Goal: Transaction & Acquisition: Purchase product/service

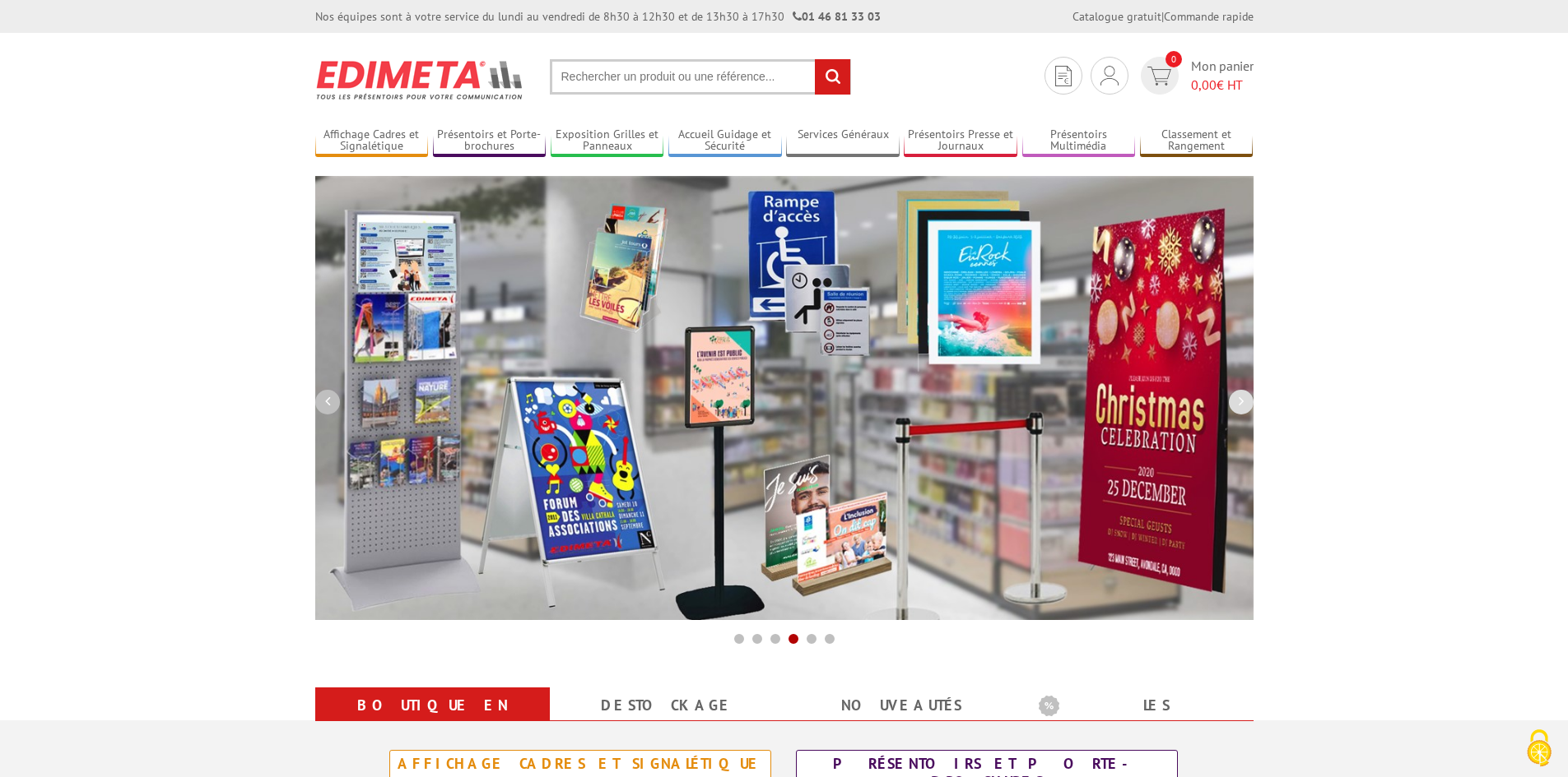
click at [323, 405] on button "button" at bounding box center [328, 402] width 25 height 25
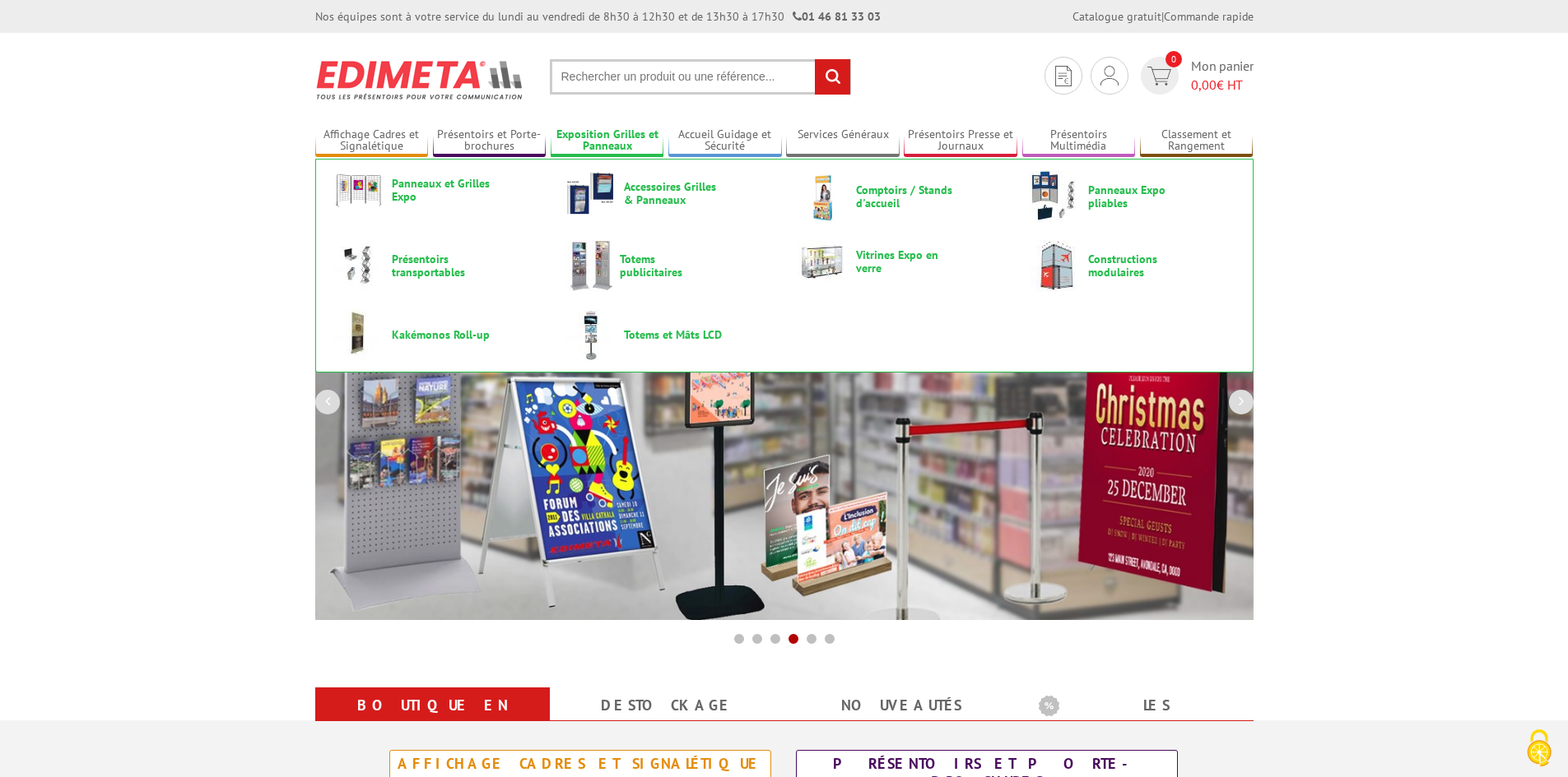
click at [618, 138] on link "Exposition Grilles et Panneaux" at bounding box center [607, 141] width 113 height 27
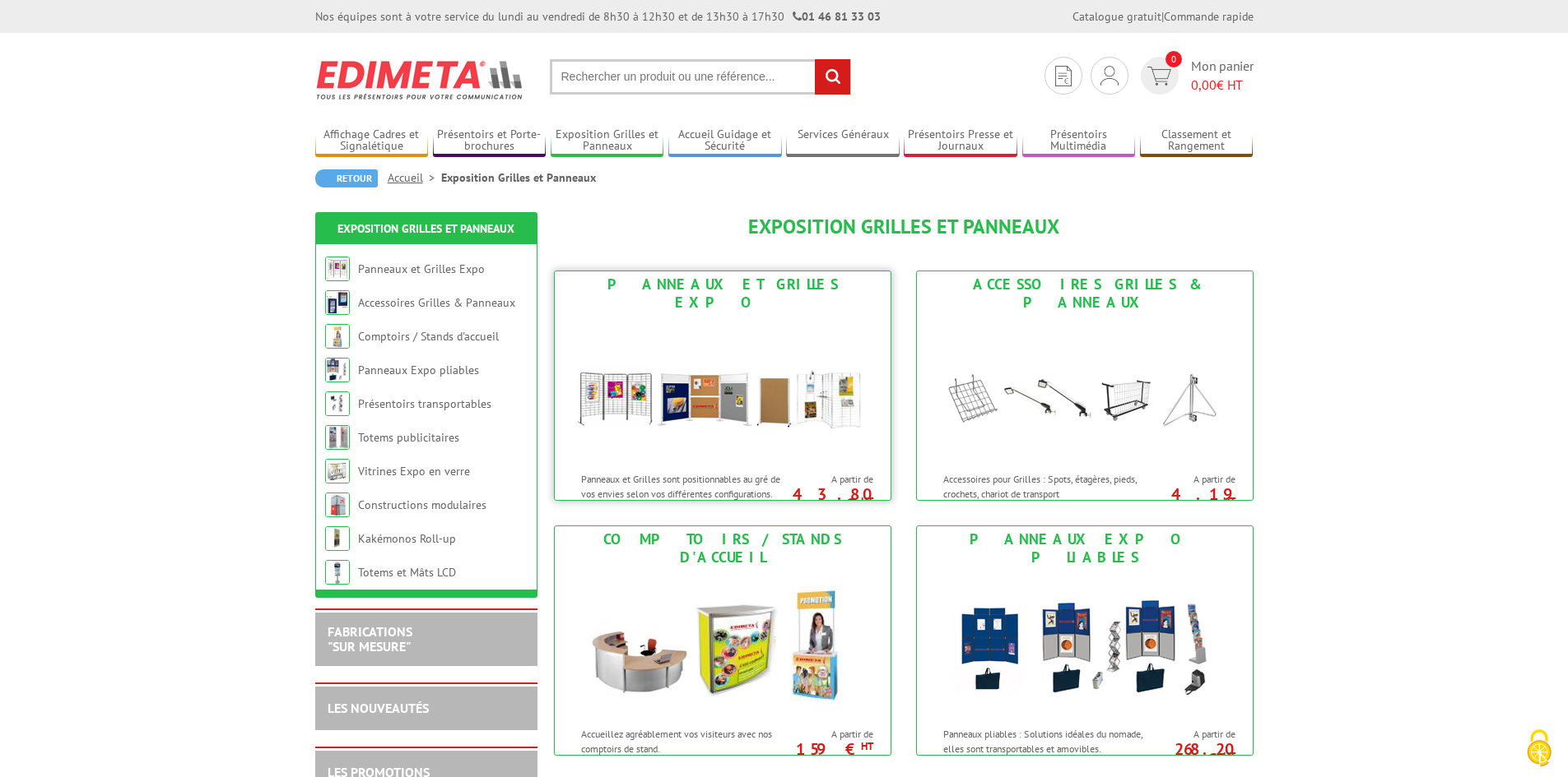
click at [665, 368] on img at bounding box center [722, 390] width 304 height 148
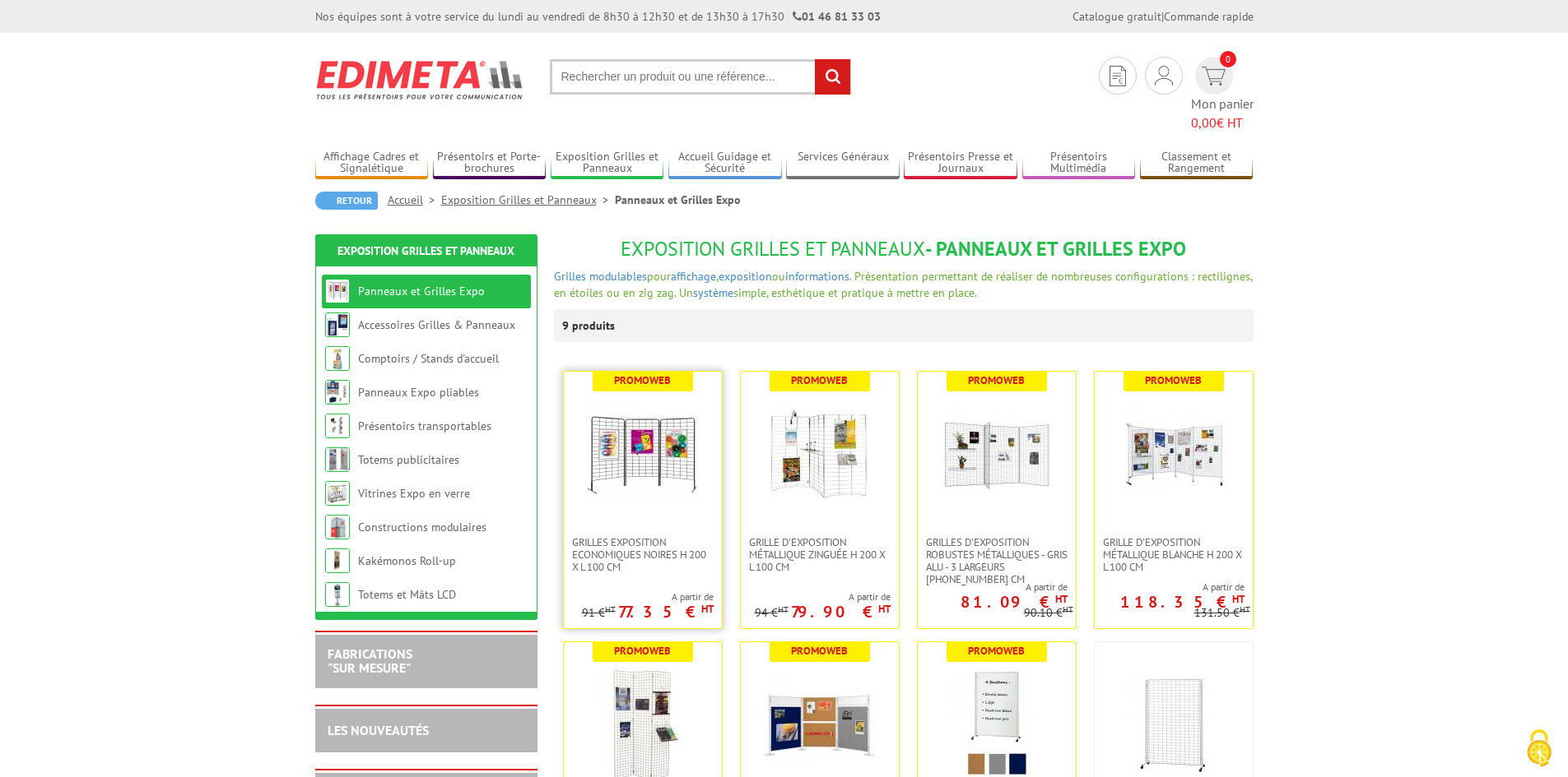
click at [645, 442] on img at bounding box center [643, 453] width 115 height 115
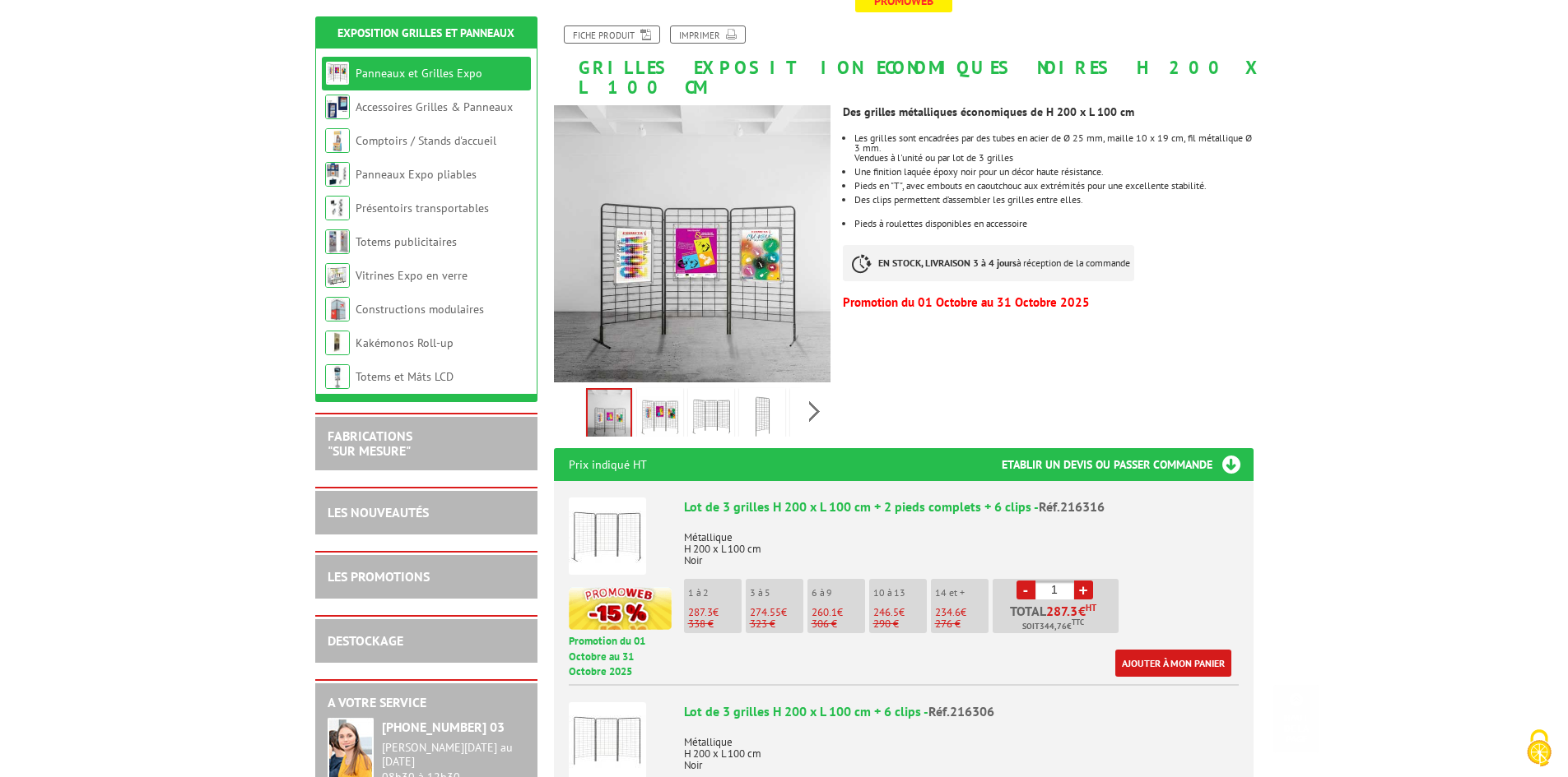
scroll to position [411, 0]
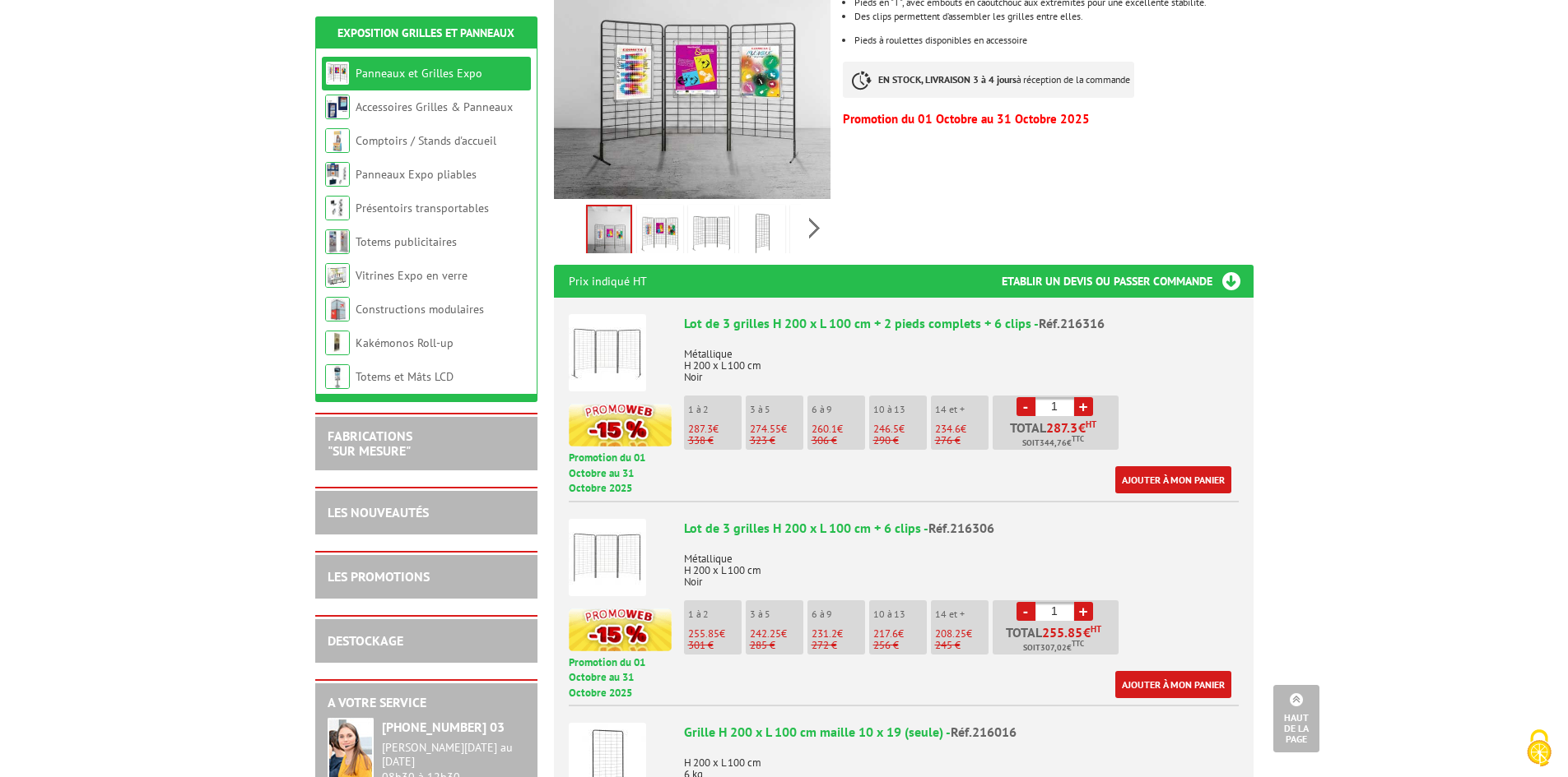
click at [1087, 397] on link "+" at bounding box center [1083, 406] width 19 height 19
type input "2"
click at [1178, 467] on link "Ajouter à mon panier" at bounding box center [1173, 480] width 116 height 27
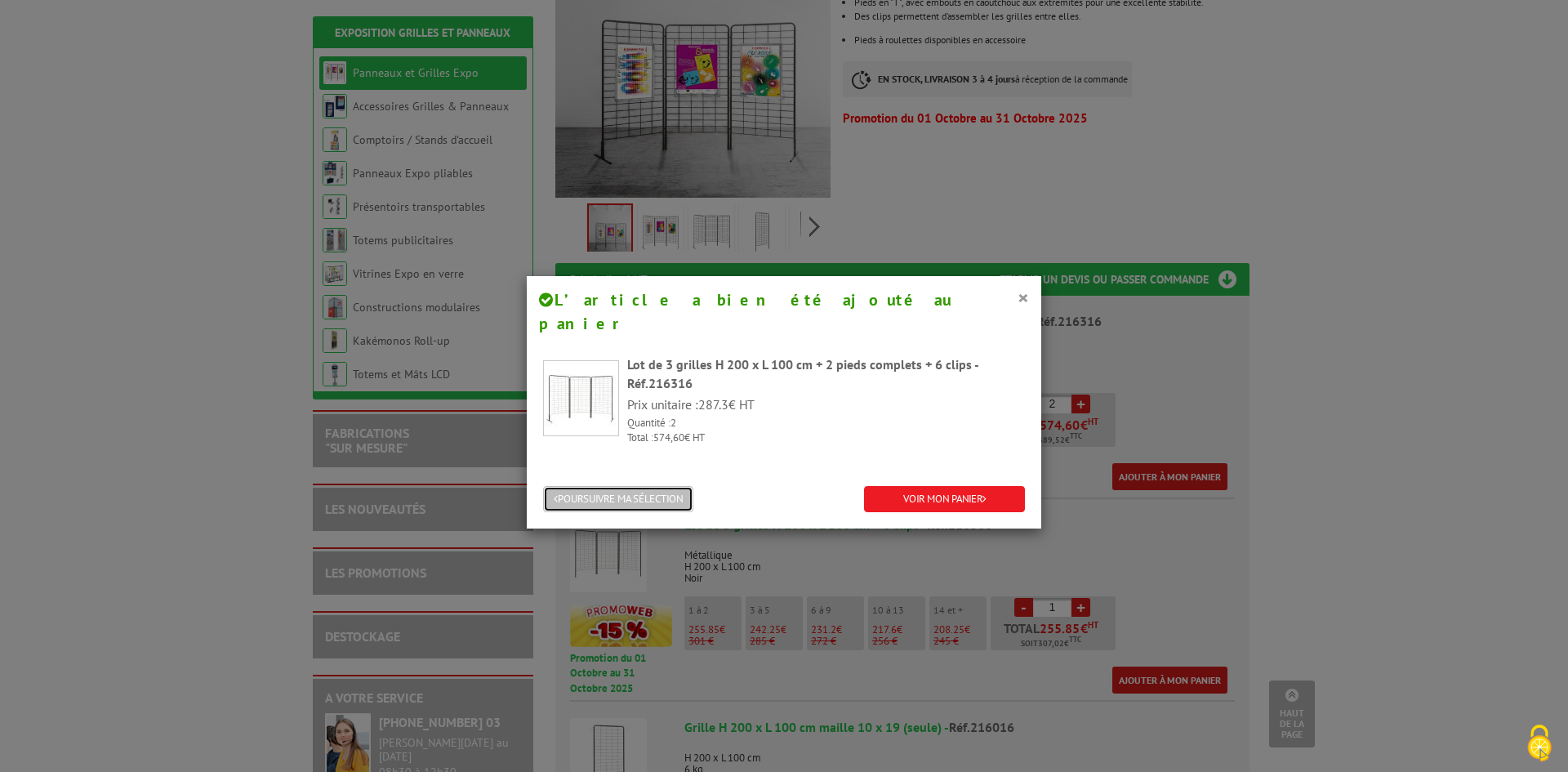
click at [641, 487] on button "POURSUIVRE MA SÉLECTION" at bounding box center [618, 500] width 151 height 27
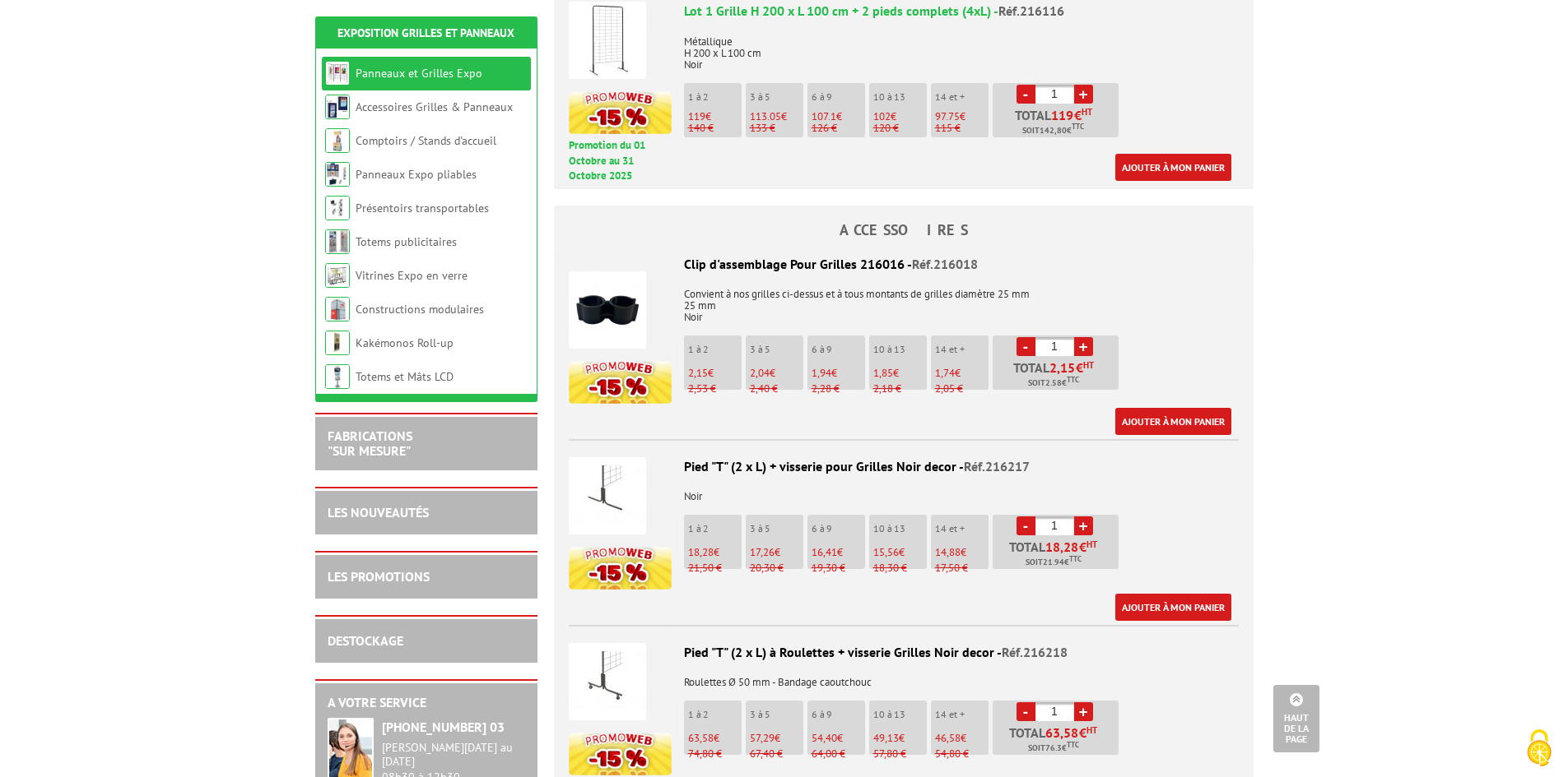
scroll to position [1316, 0]
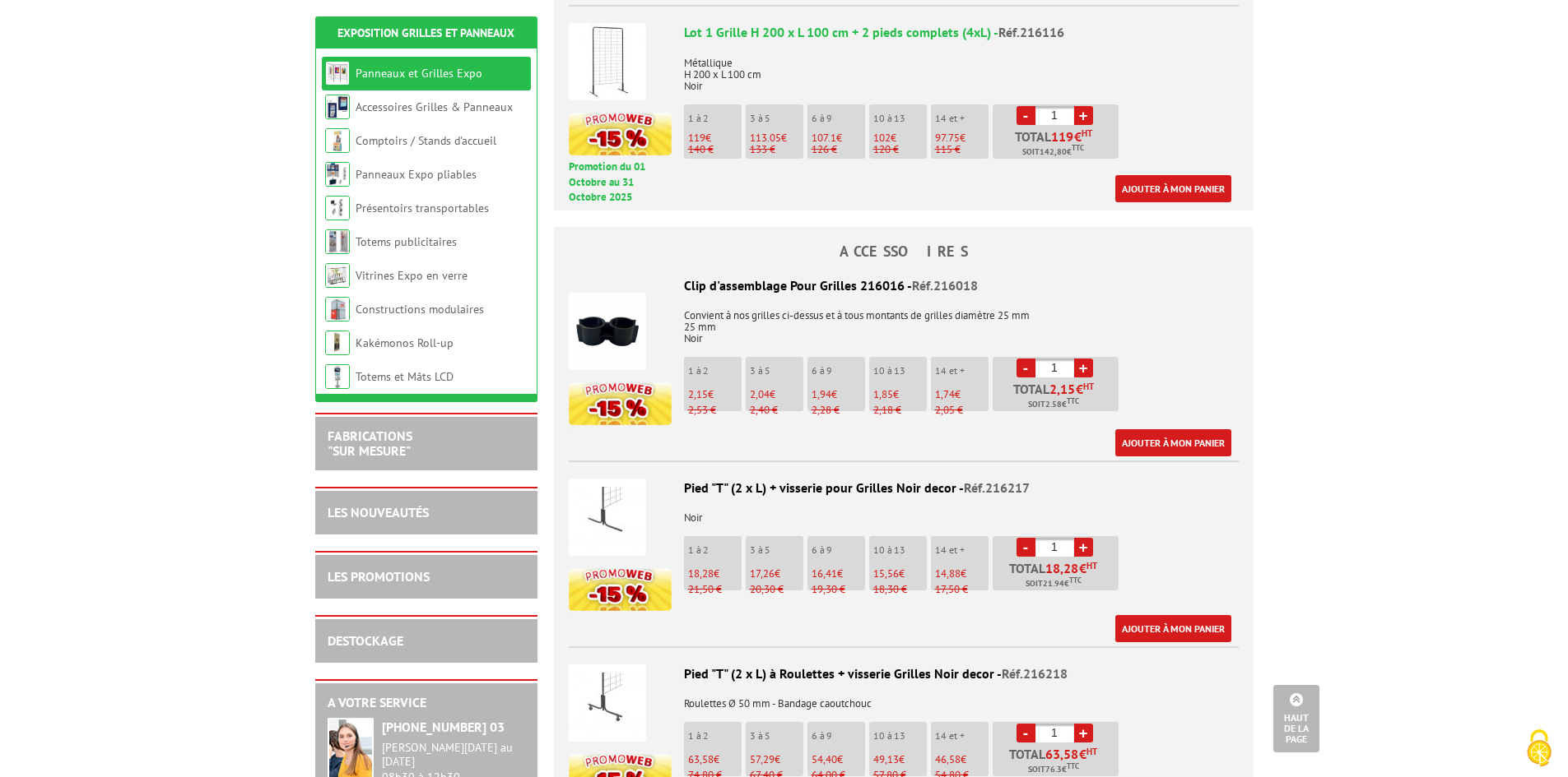
click at [1079, 359] on link "+" at bounding box center [1083, 368] width 19 height 19
click at [1026, 359] on link "-" at bounding box center [1025, 368] width 19 height 19
type input "1"
click at [1162, 429] on link "Ajouter à mon panier" at bounding box center [1173, 442] width 116 height 27
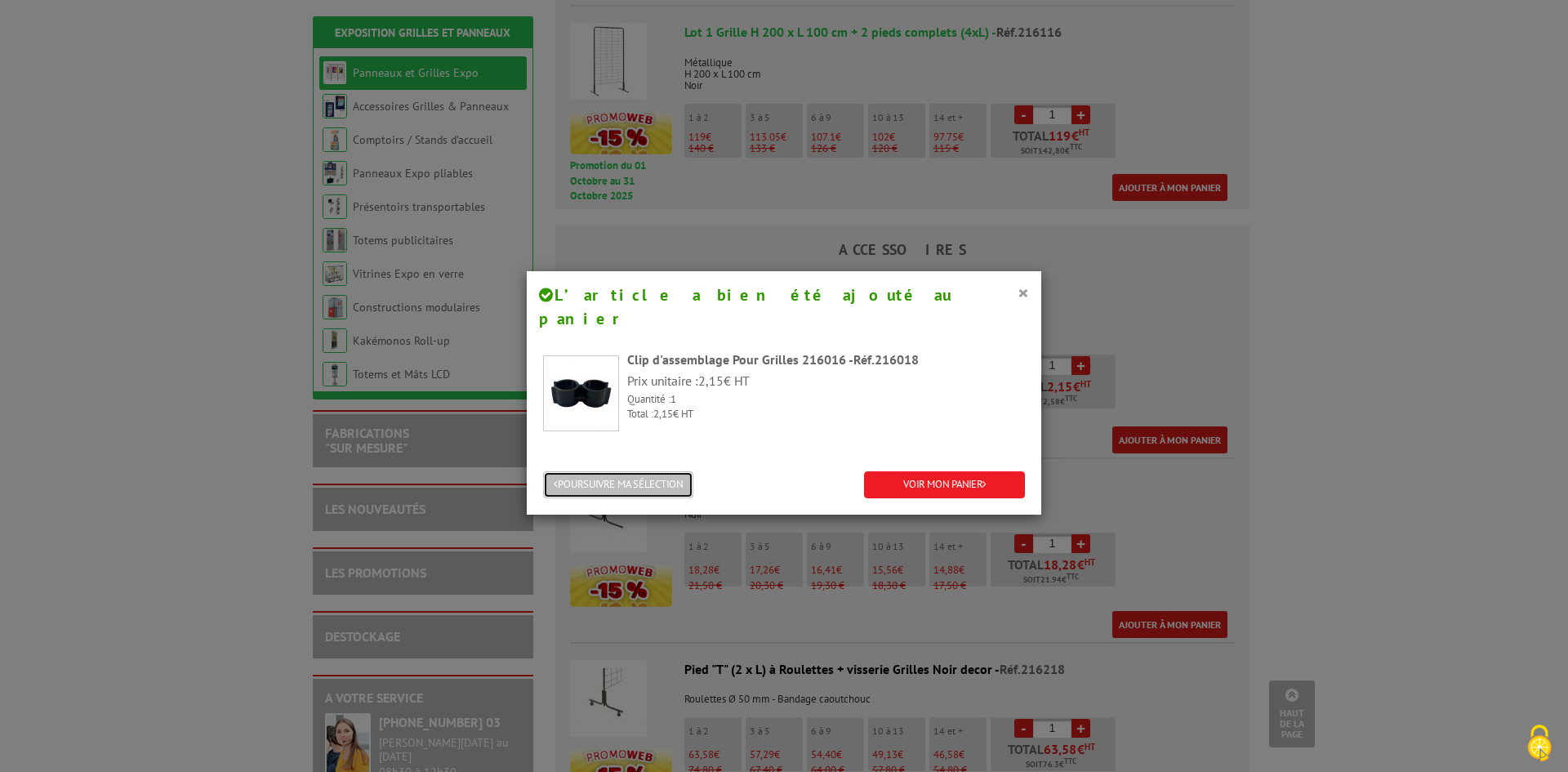
click at [677, 472] on button "POURSUIVRE MA SÉLECTION" at bounding box center [618, 485] width 151 height 27
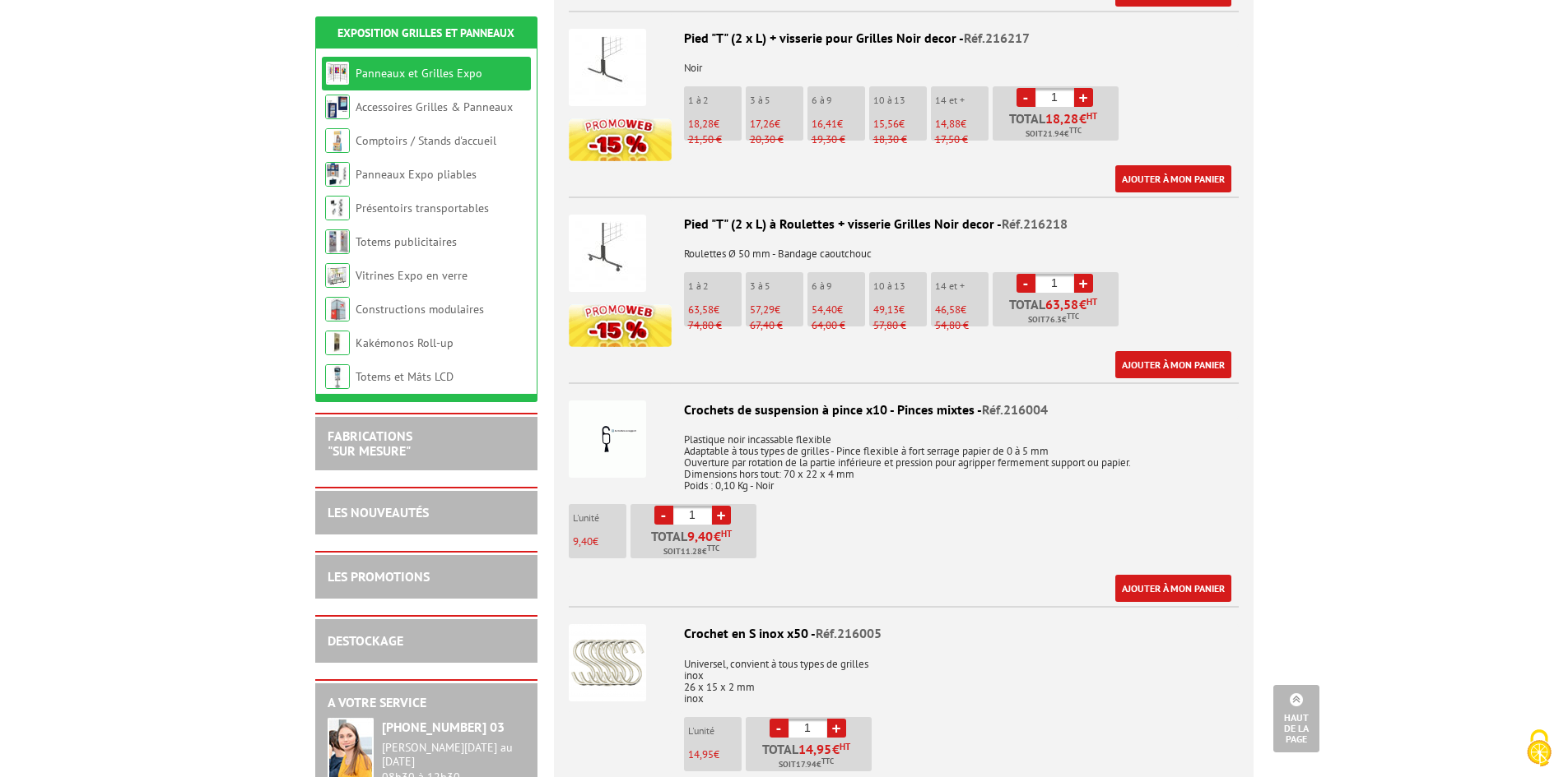
scroll to position [1810, 0]
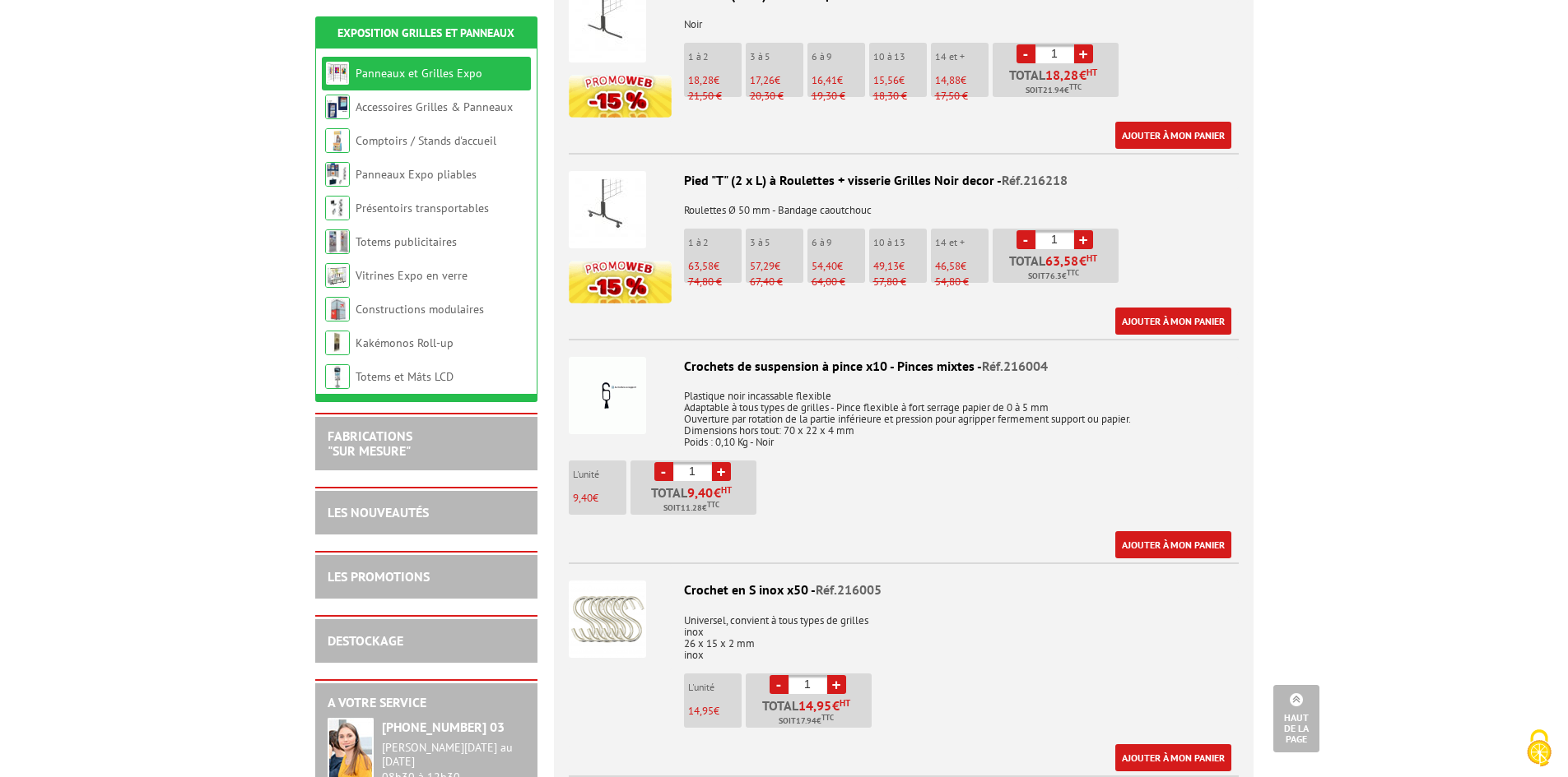
click at [723, 462] on link "+" at bounding box center [721, 471] width 19 height 19
click at [724, 462] on link "+" at bounding box center [721, 471] width 19 height 19
type input "3"
click at [1179, 532] on link "Ajouter à mon panier" at bounding box center [1173, 545] width 116 height 27
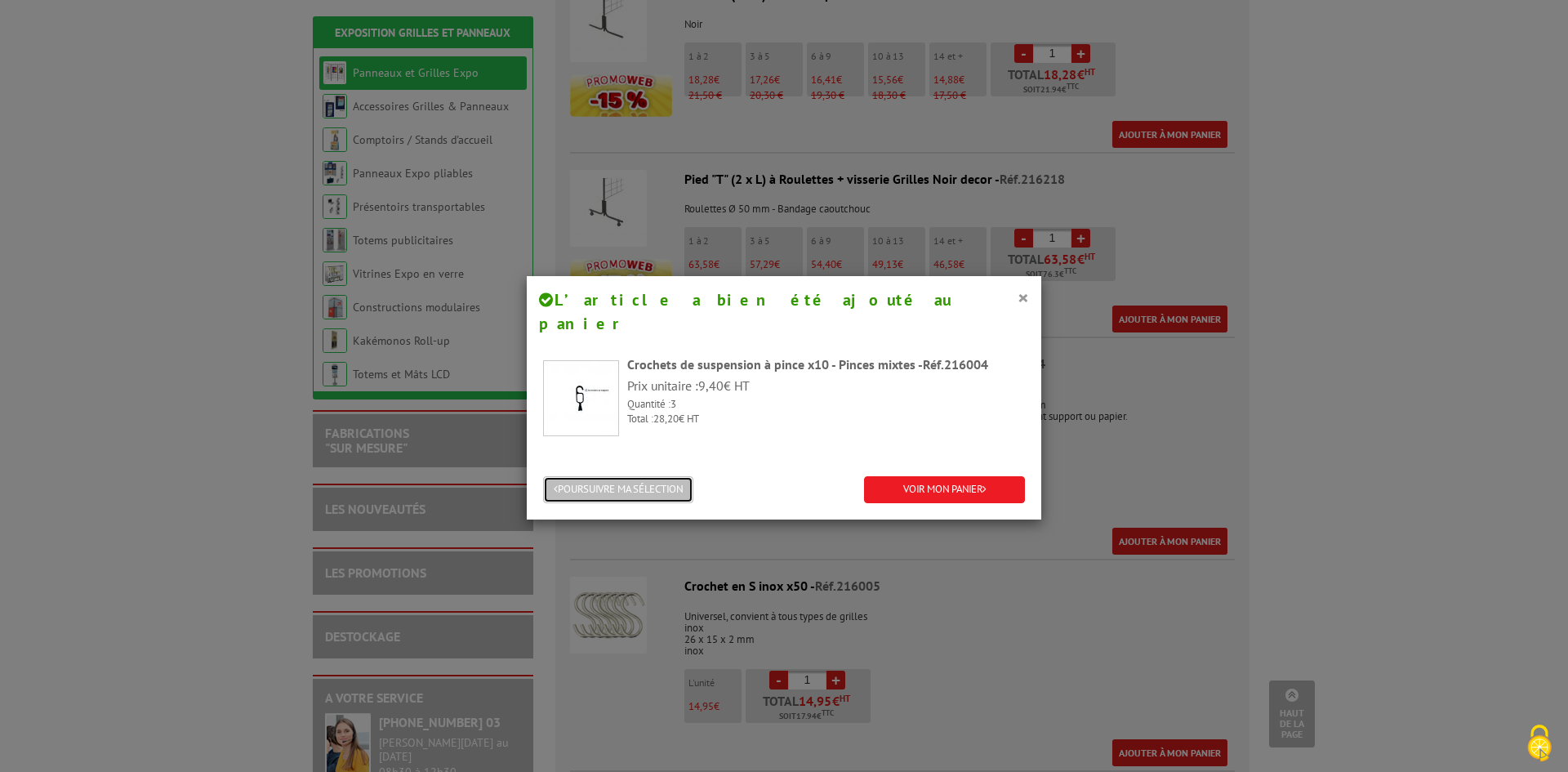
click at [636, 477] on button "POURSUIVRE MA SÉLECTION" at bounding box center [618, 490] width 151 height 27
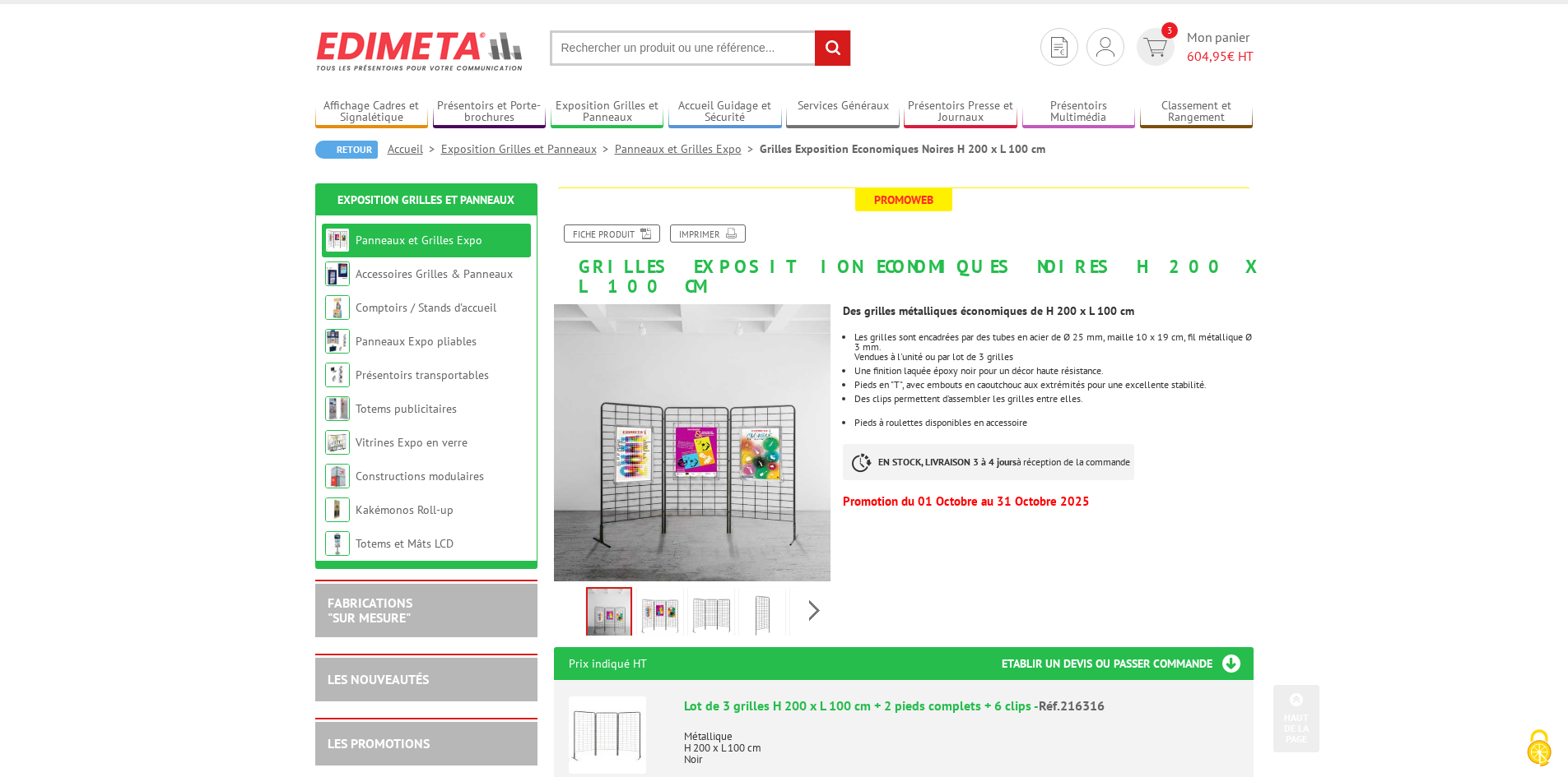
scroll to position [0, 0]
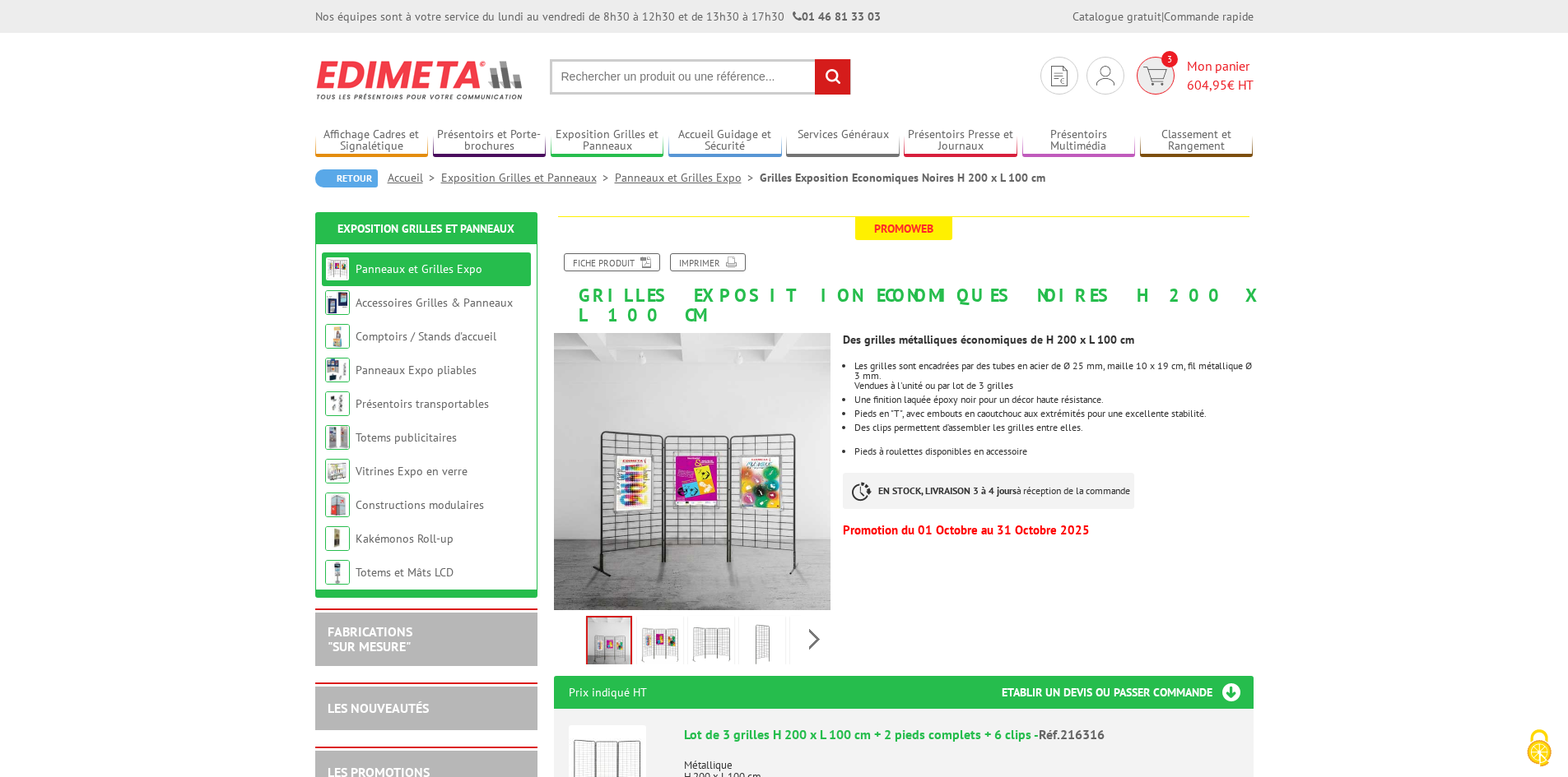
click at [1215, 68] on span "Mon panier 604,95 € HT" at bounding box center [1220, 76] width 67 height 37
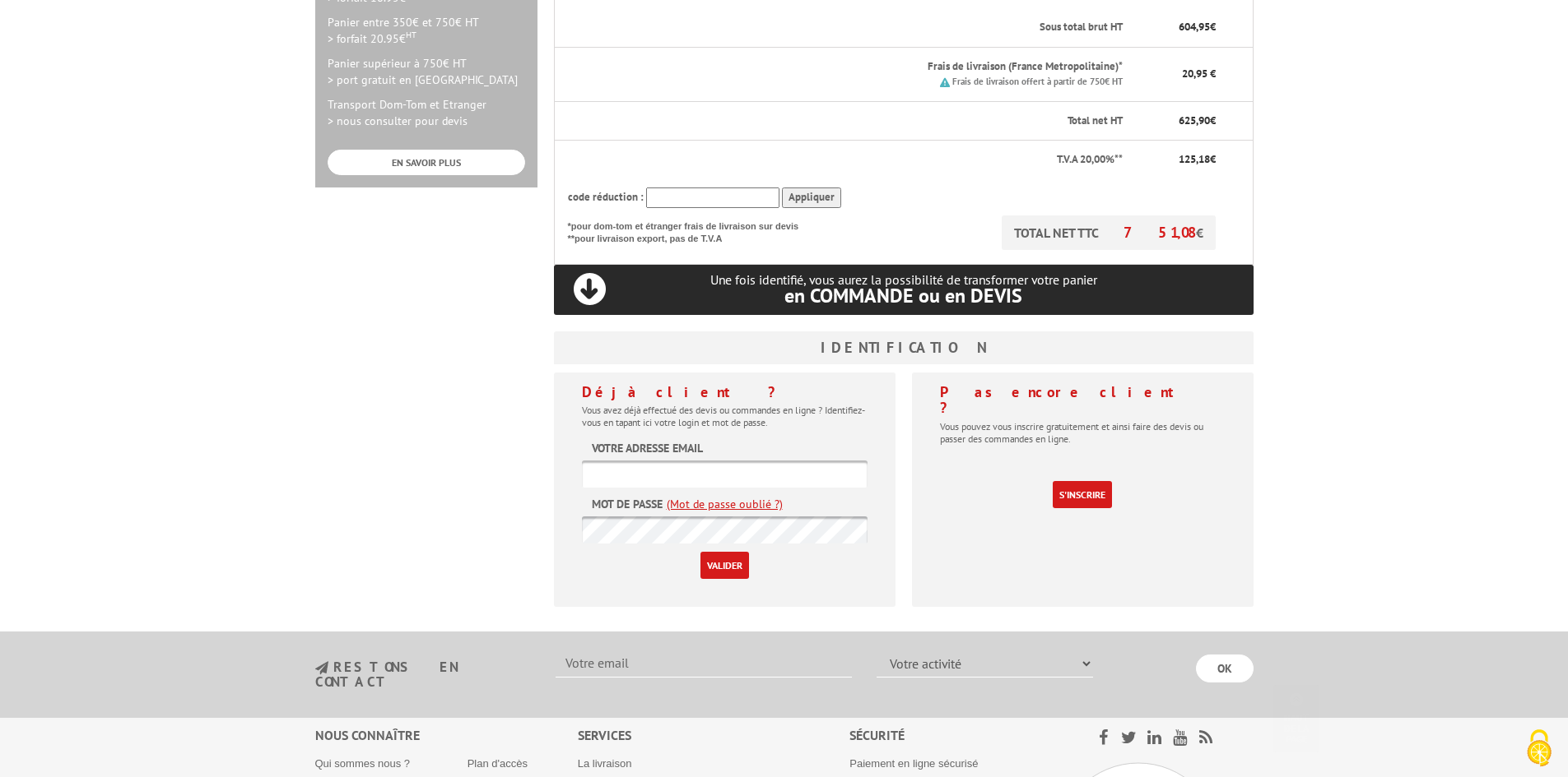
scroll to position [575, 0]
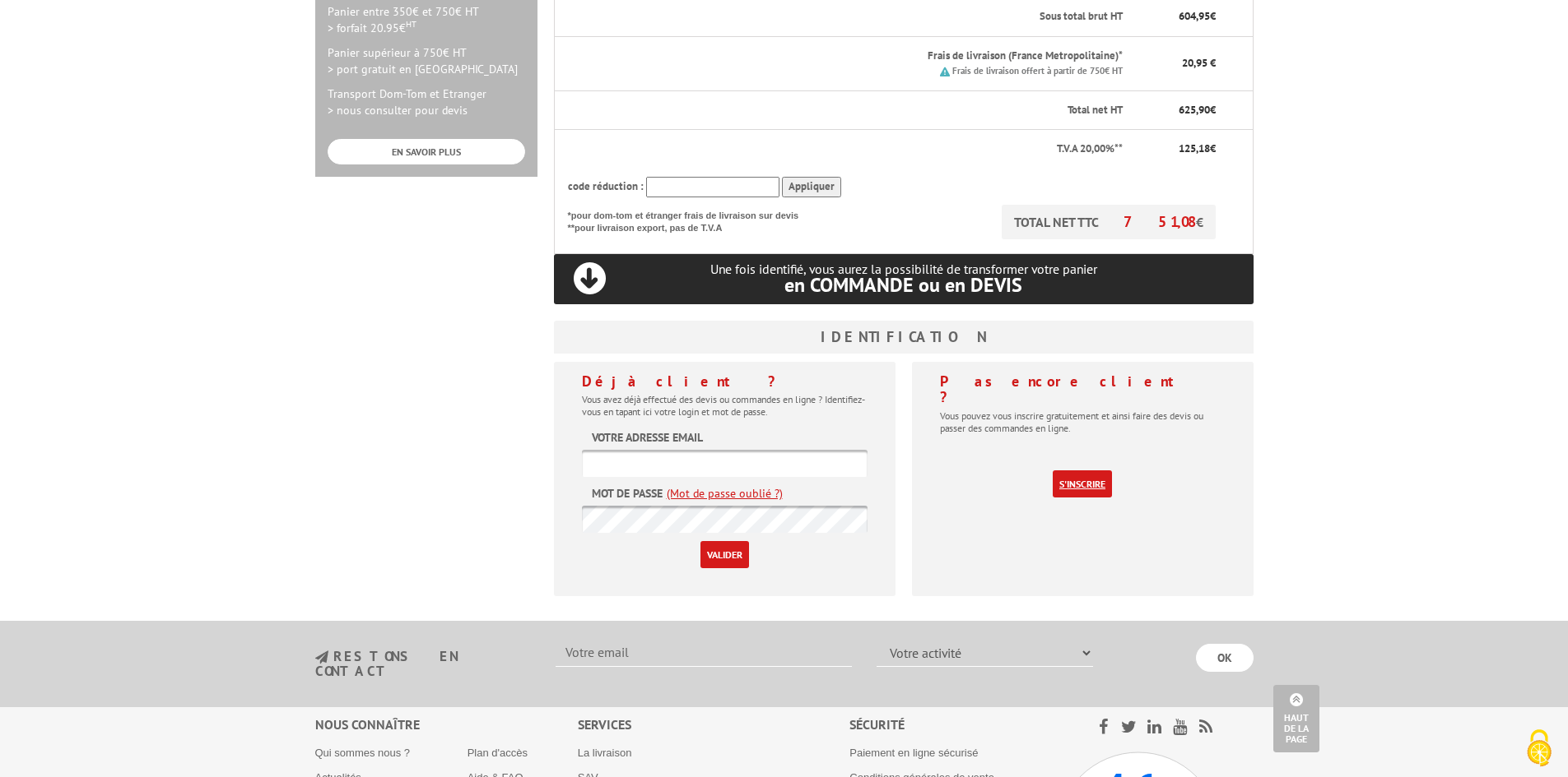
click at [1083, 470] on link "S'inscrire" at bounding box center [1082, 484] width 59 height 27
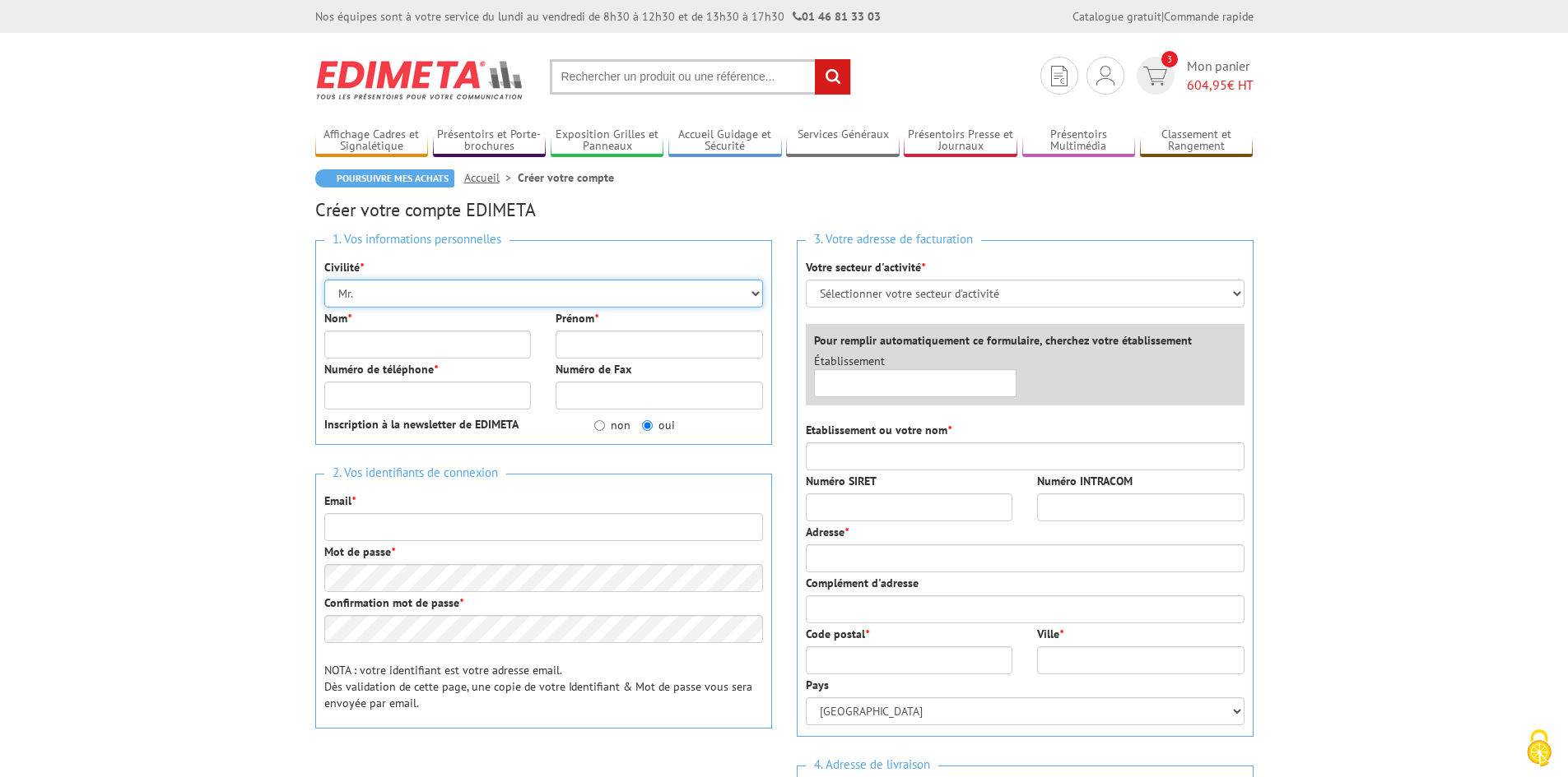
click at [412, 290] on select "Mr. Mme. Mlle." at bounding box center [543, 293] width 438 height 28
click at [324, 280] on select "Mr. Mme. Mlle." at bounding box center [543, 293] width 438 height 28
click at [379, 346] on input "Nom *" at bounding box center [427, 344] width 207 height 28
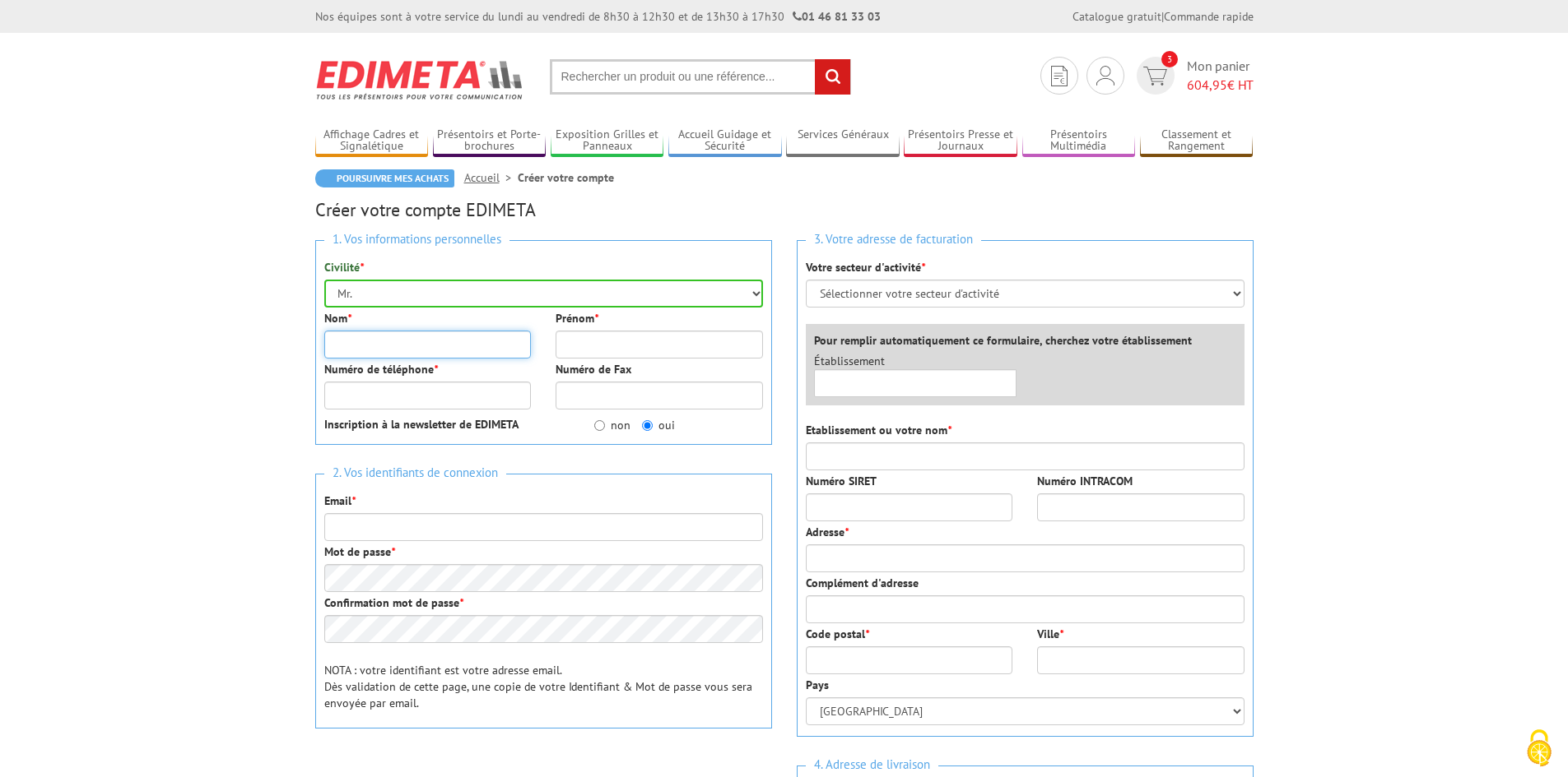
type input "Bouvet"
type input "Gaëtan"
type input "0673546153"
type input "federation@ille-et-vilaine.pcf.fr"
type input "30 RUE LOUIS HEMON"
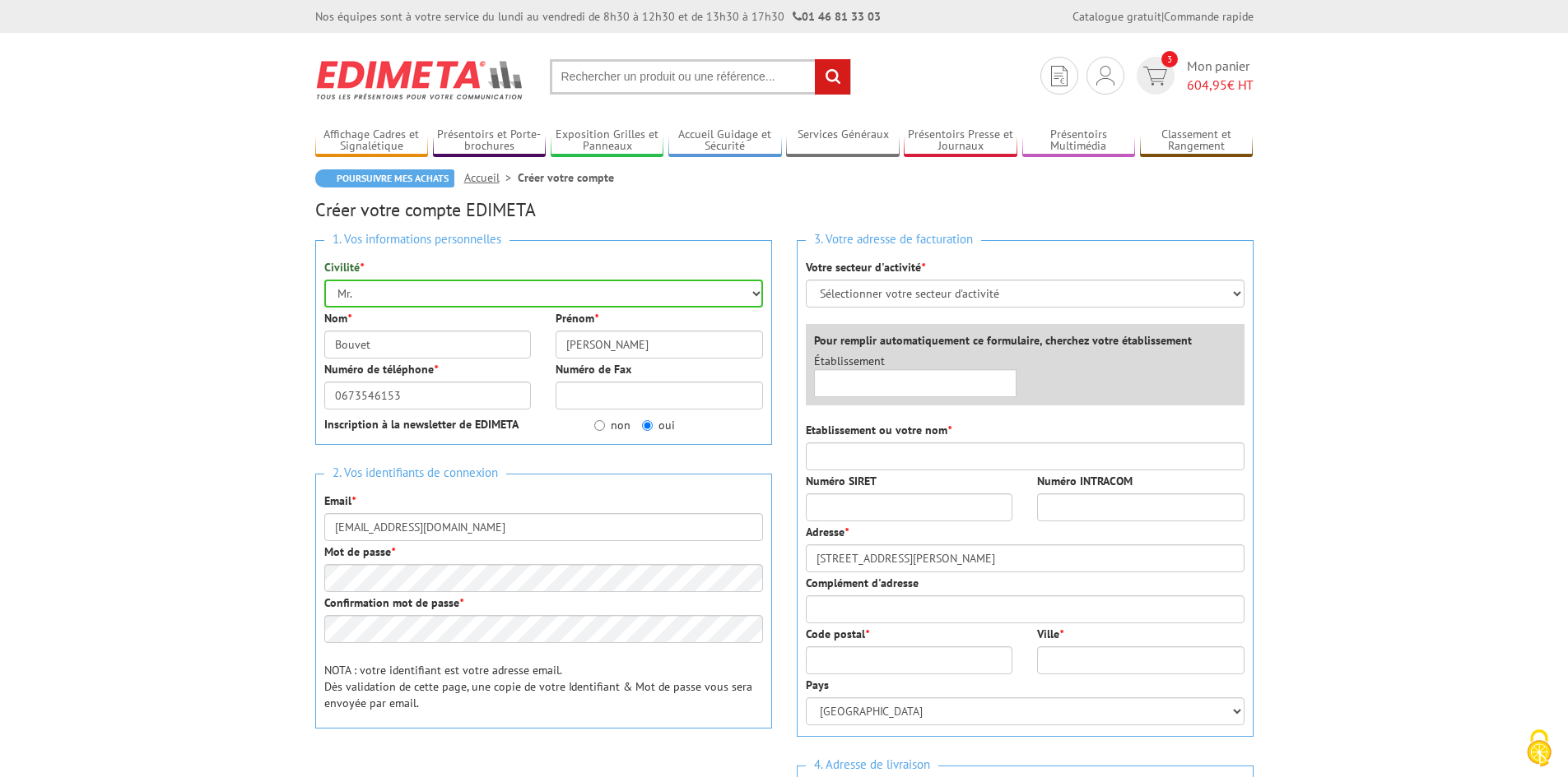
type input "35200"
type input "RENNES"
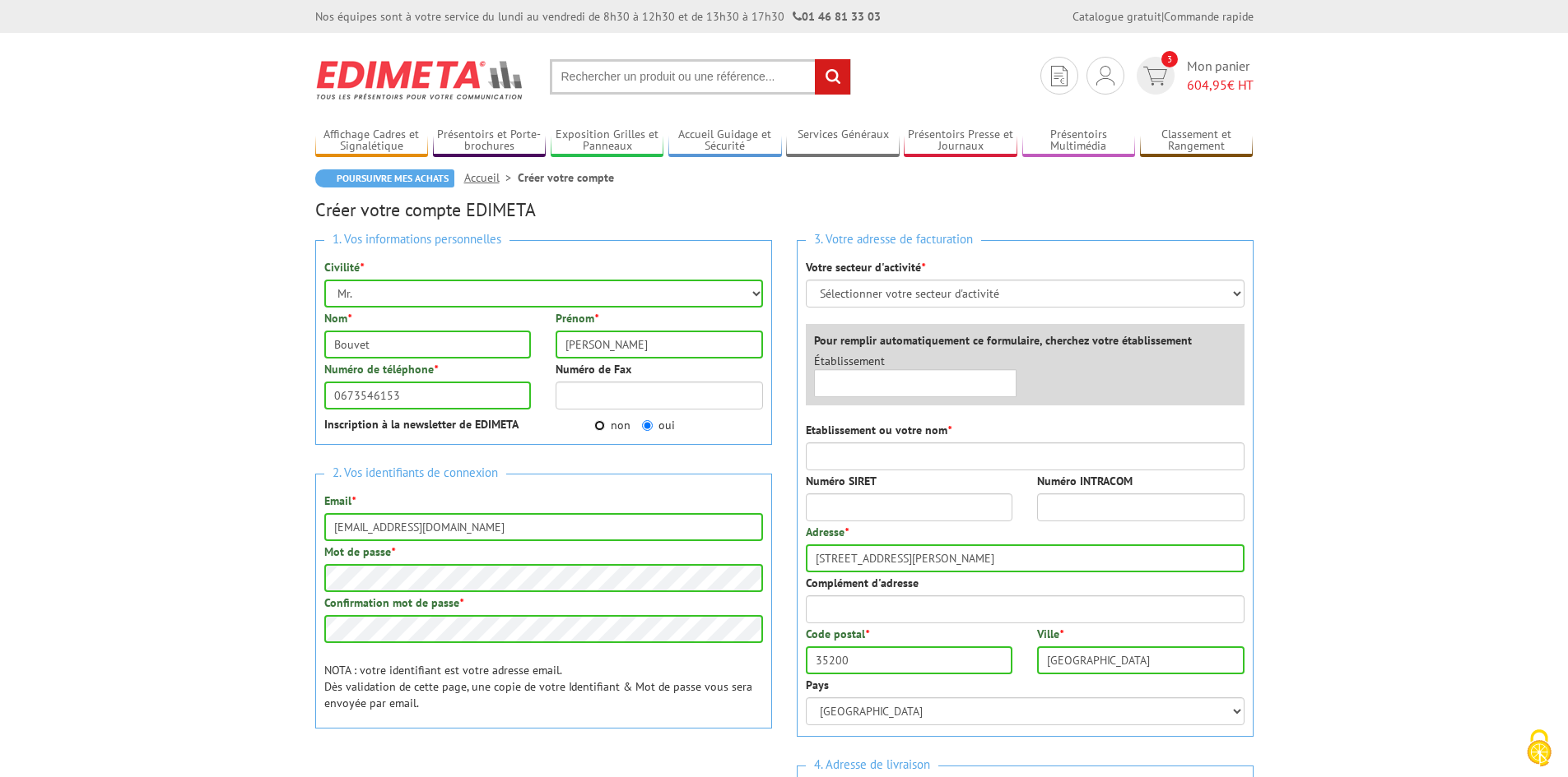
click at [599, 422] on input "non" at bounding box center [600, 426] width 11 height 11
radio input "true"
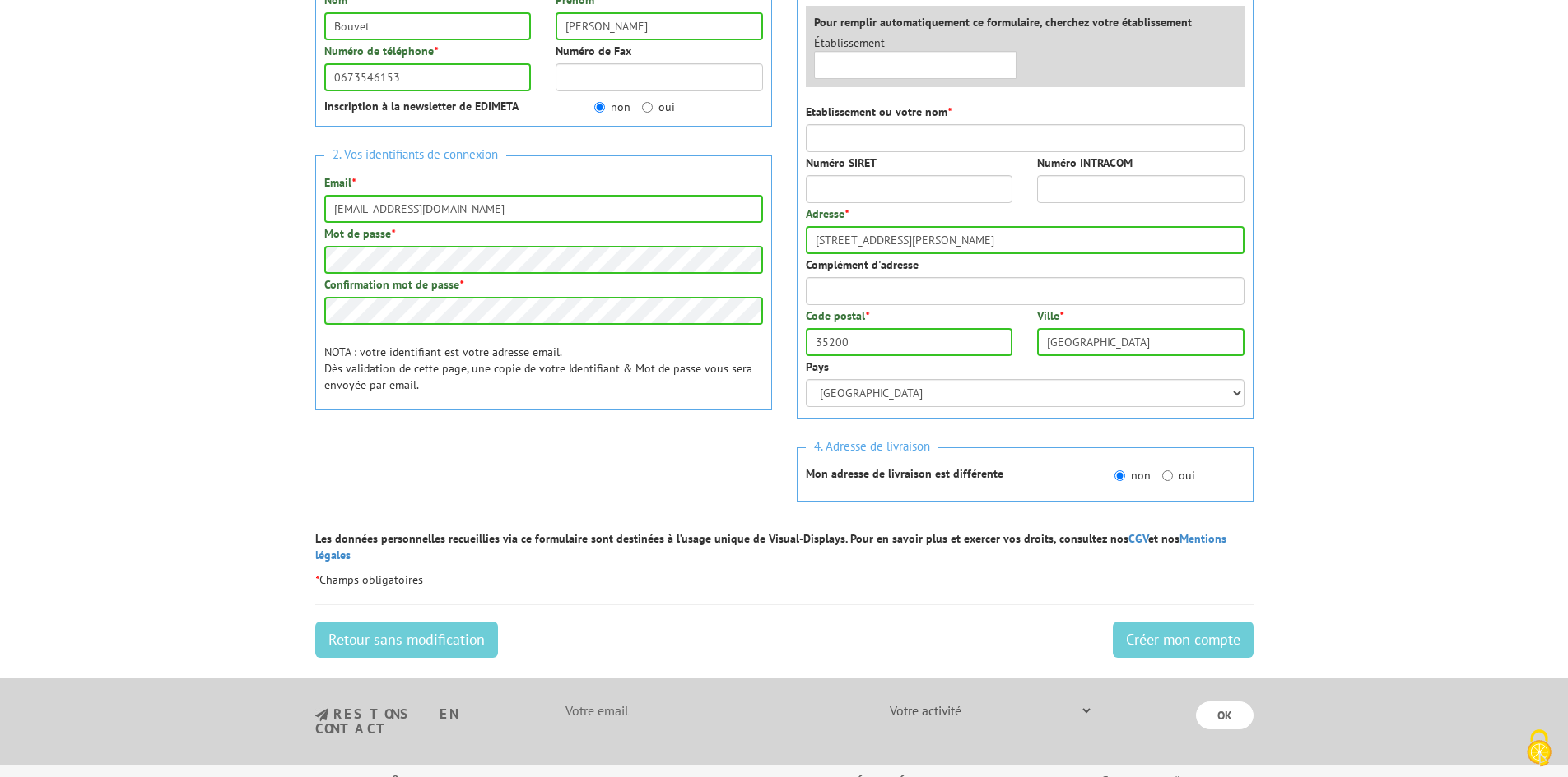
scroll to position [329, 0]
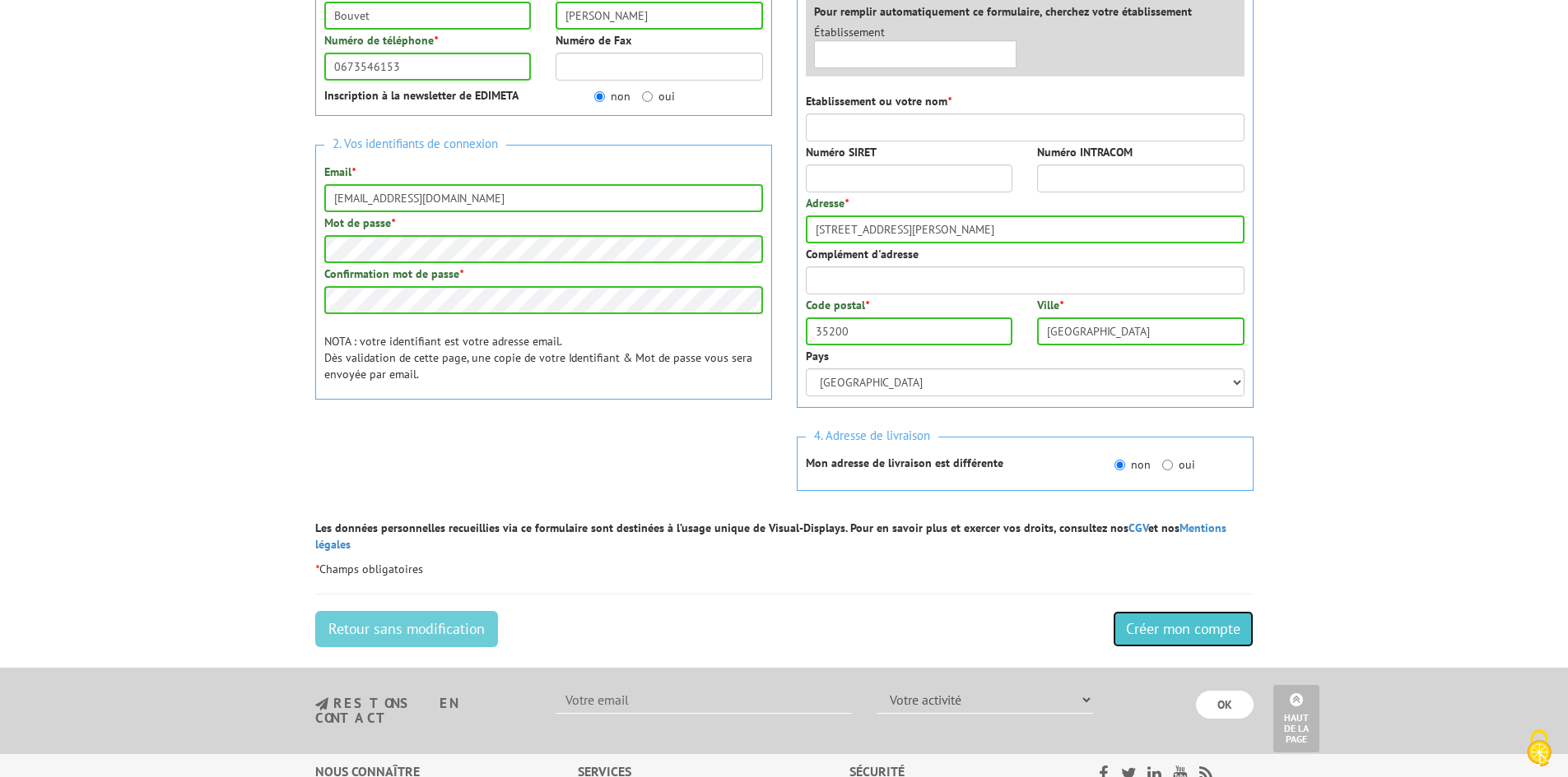
click at [1182, 611] on input "Créer mon compte" at bounding box center [1183, 629] width 141 height 37
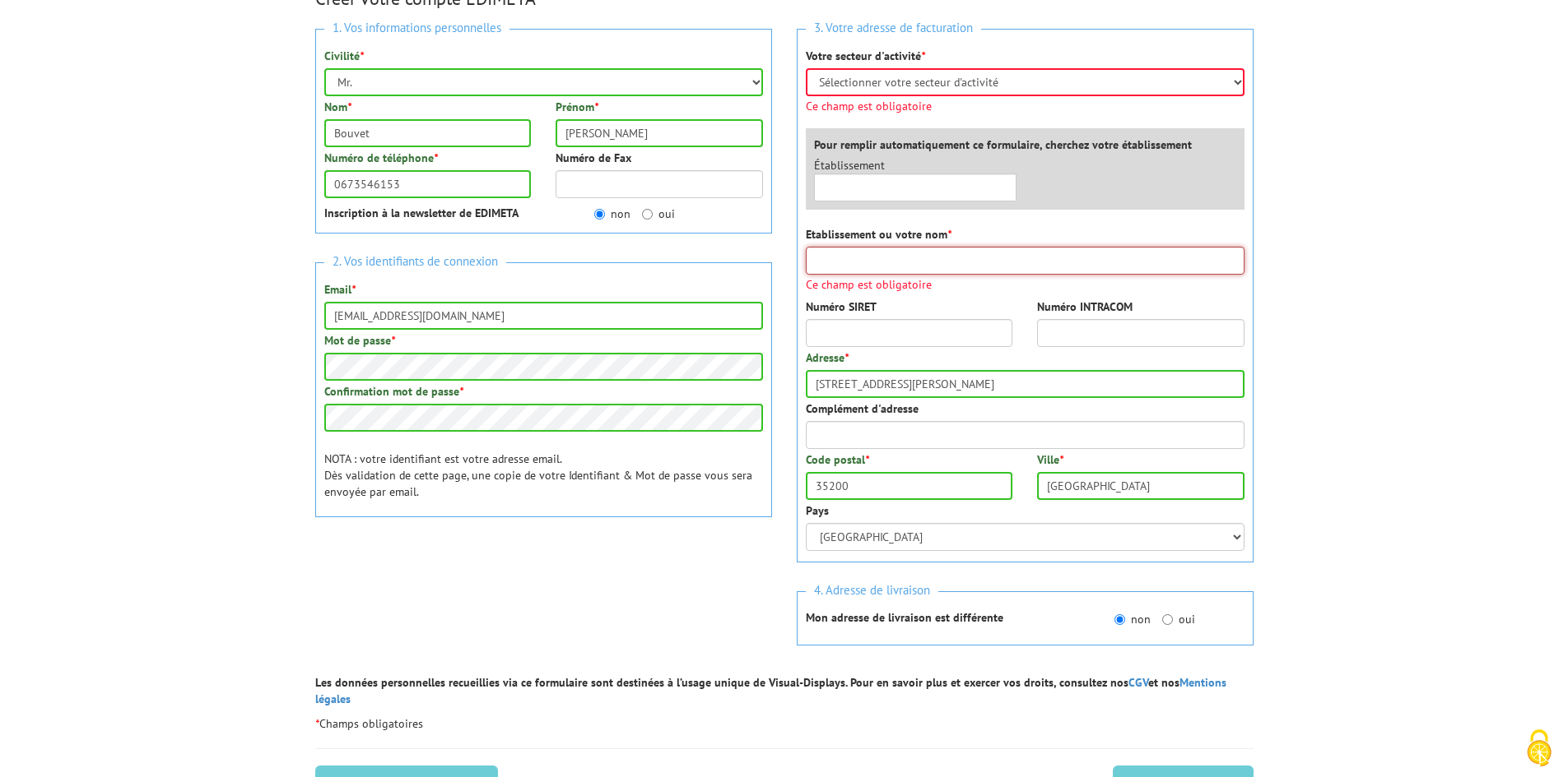
click at [892, 260] on input "Etablissement ou votre nom *" at bounding box center [1025, 260] width 438 height 28
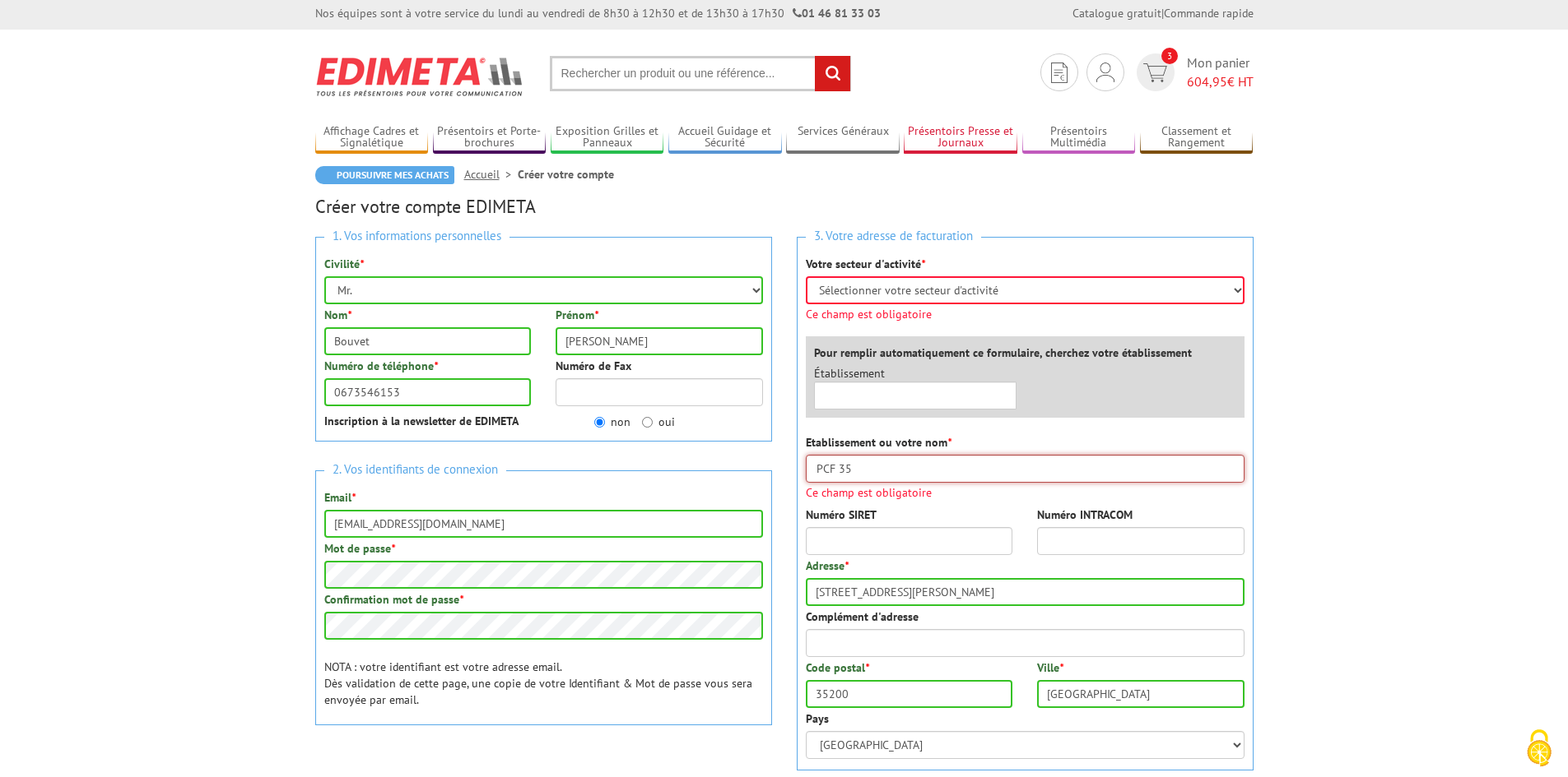
scroll to position [0, 0]
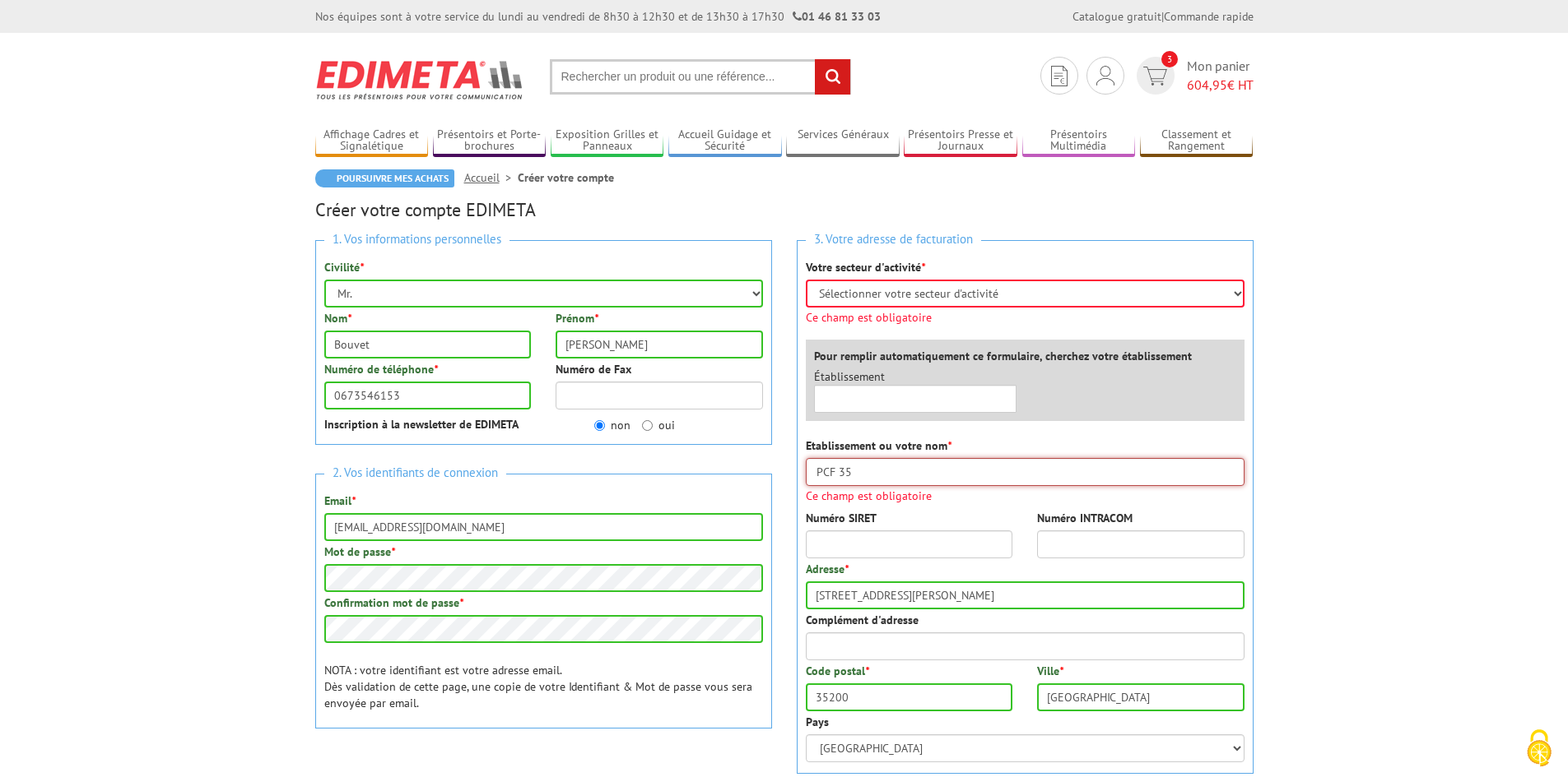
type input "PCF 35"
click at [973, 290] on select "Sélectionner votre secteur d'activité Administrations et collectivités Magasins…" at bounding box center [1025, 293] width 438 height 28
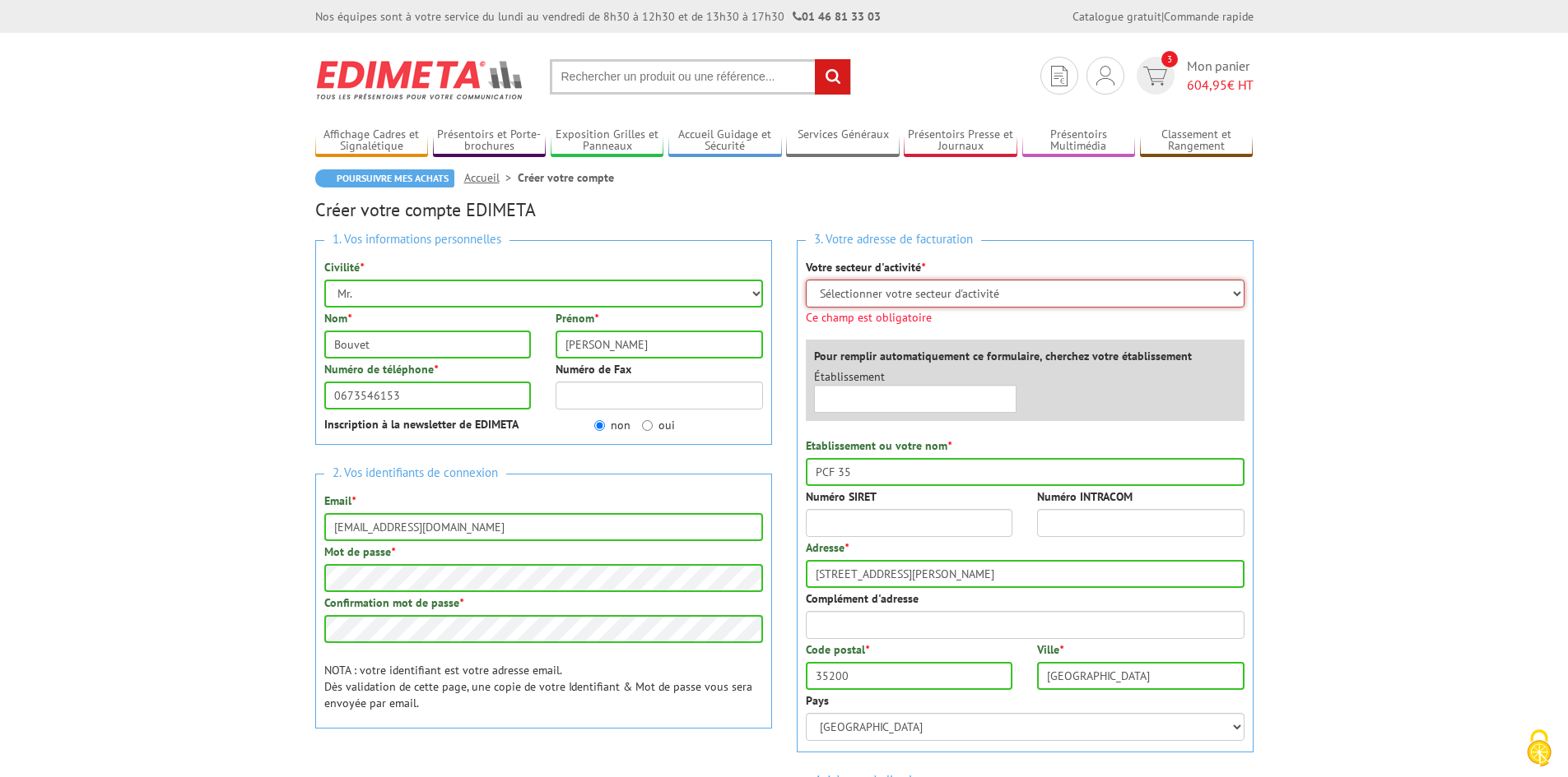
select select "876"
click at [806, 280] on select "Sélectionner votre secteur d'activité Administrations et collectivités Magasins…" at bounding box center [1025, 293] width 438 height 28
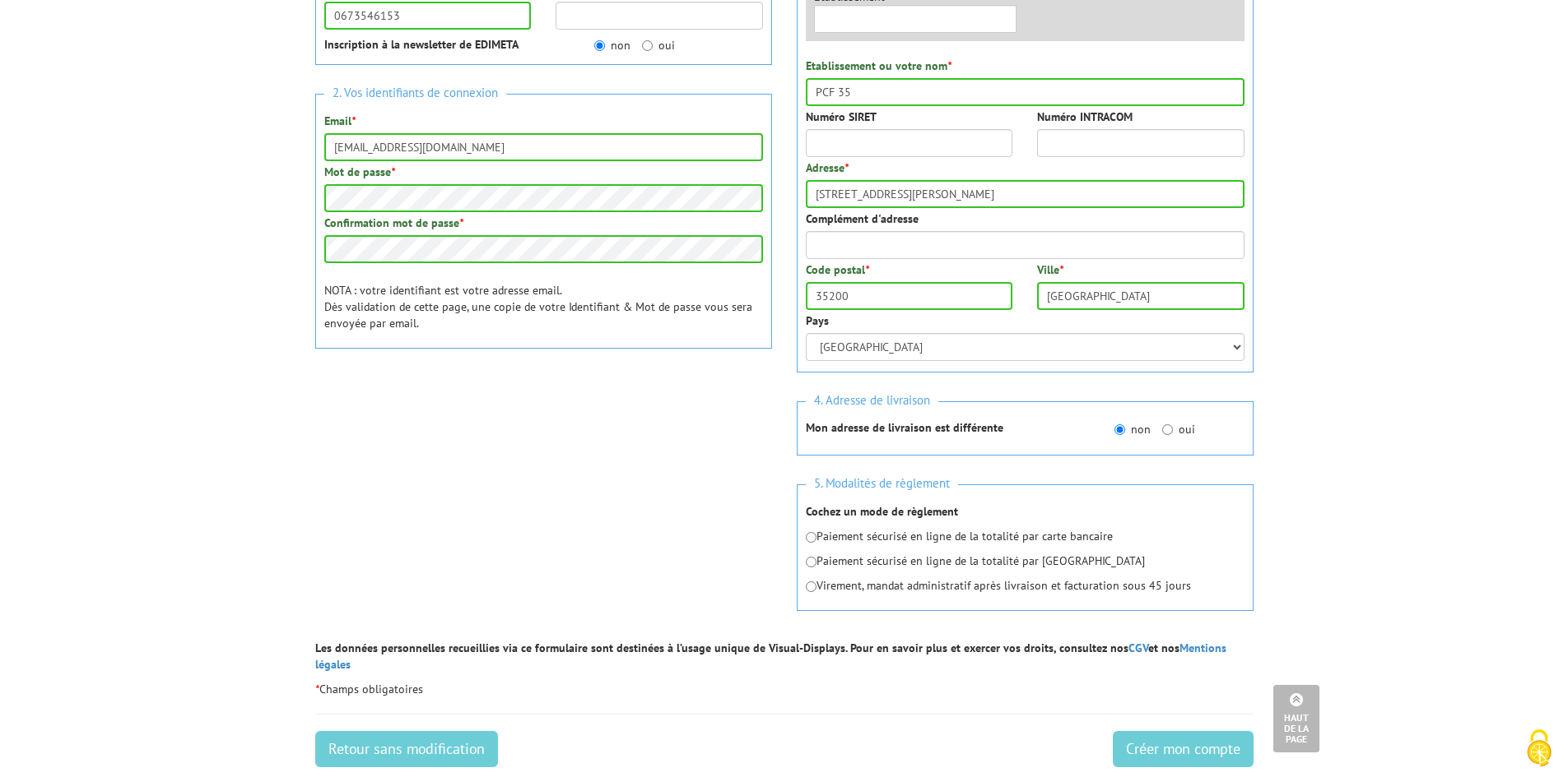
scroll to position [411, 0]
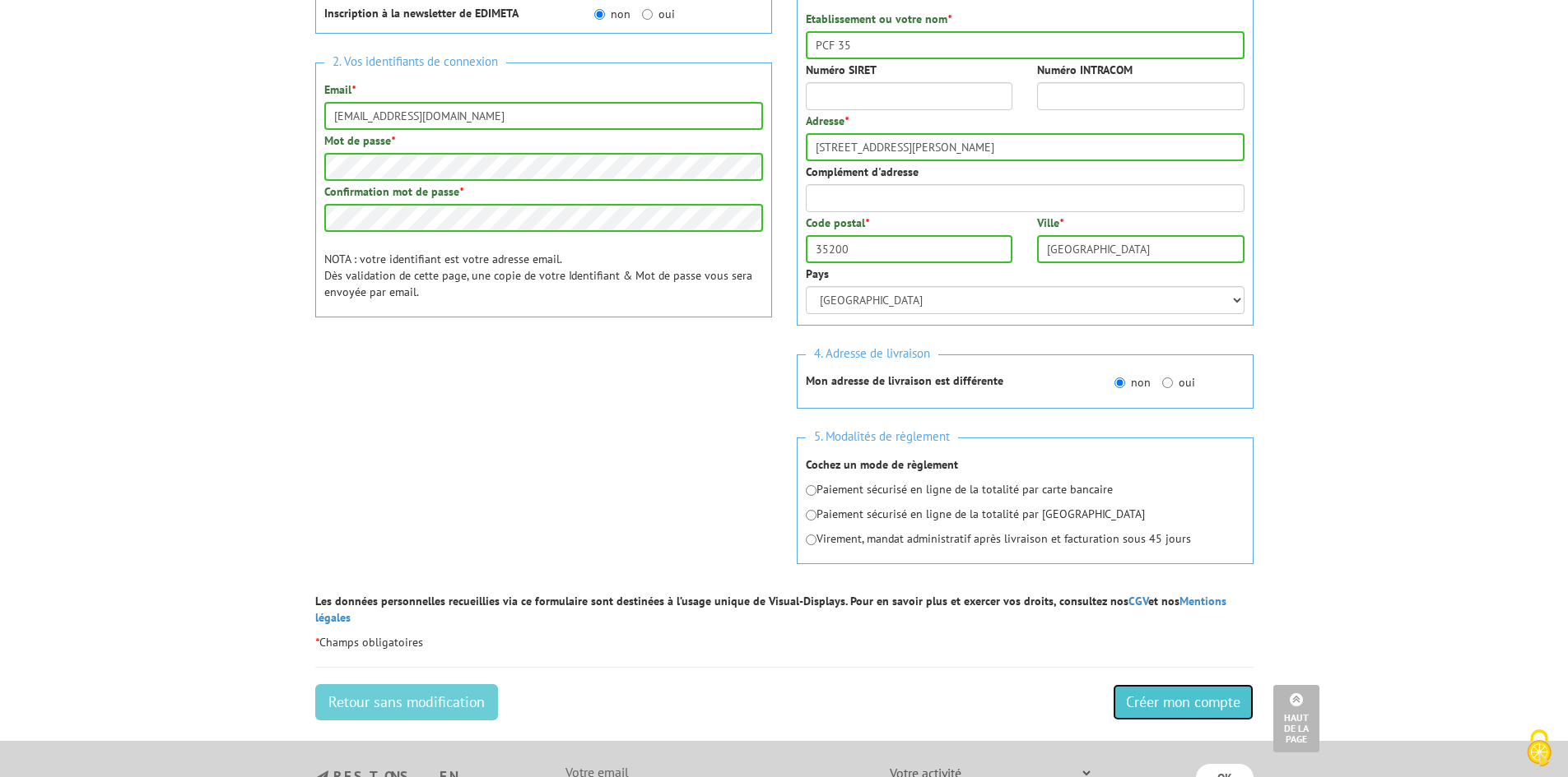
click at [1232, 684] on input "Créer mon compte" at bounding box center [1183, 702] width 141 height 37
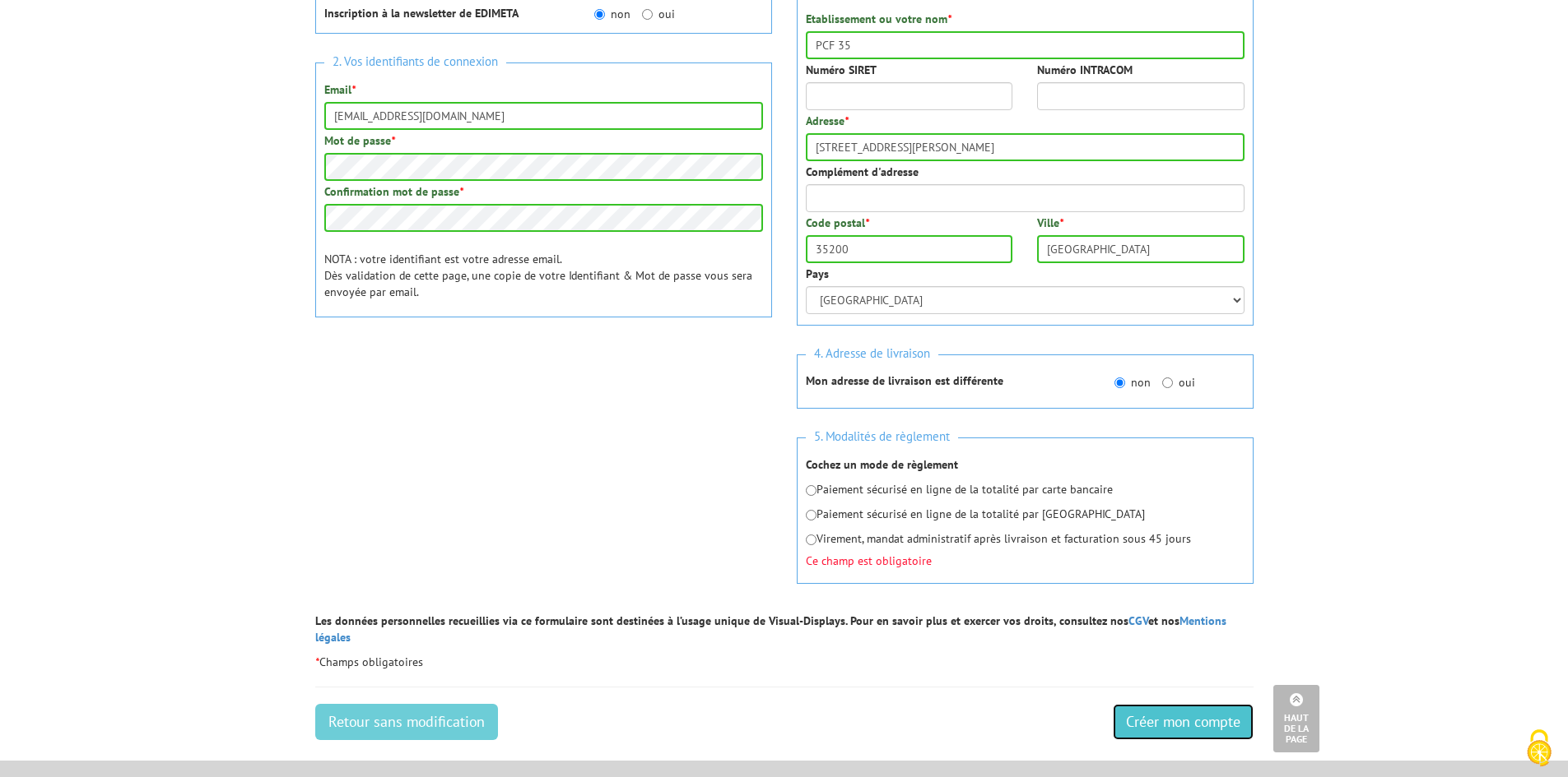
scroll to position [211, 0]
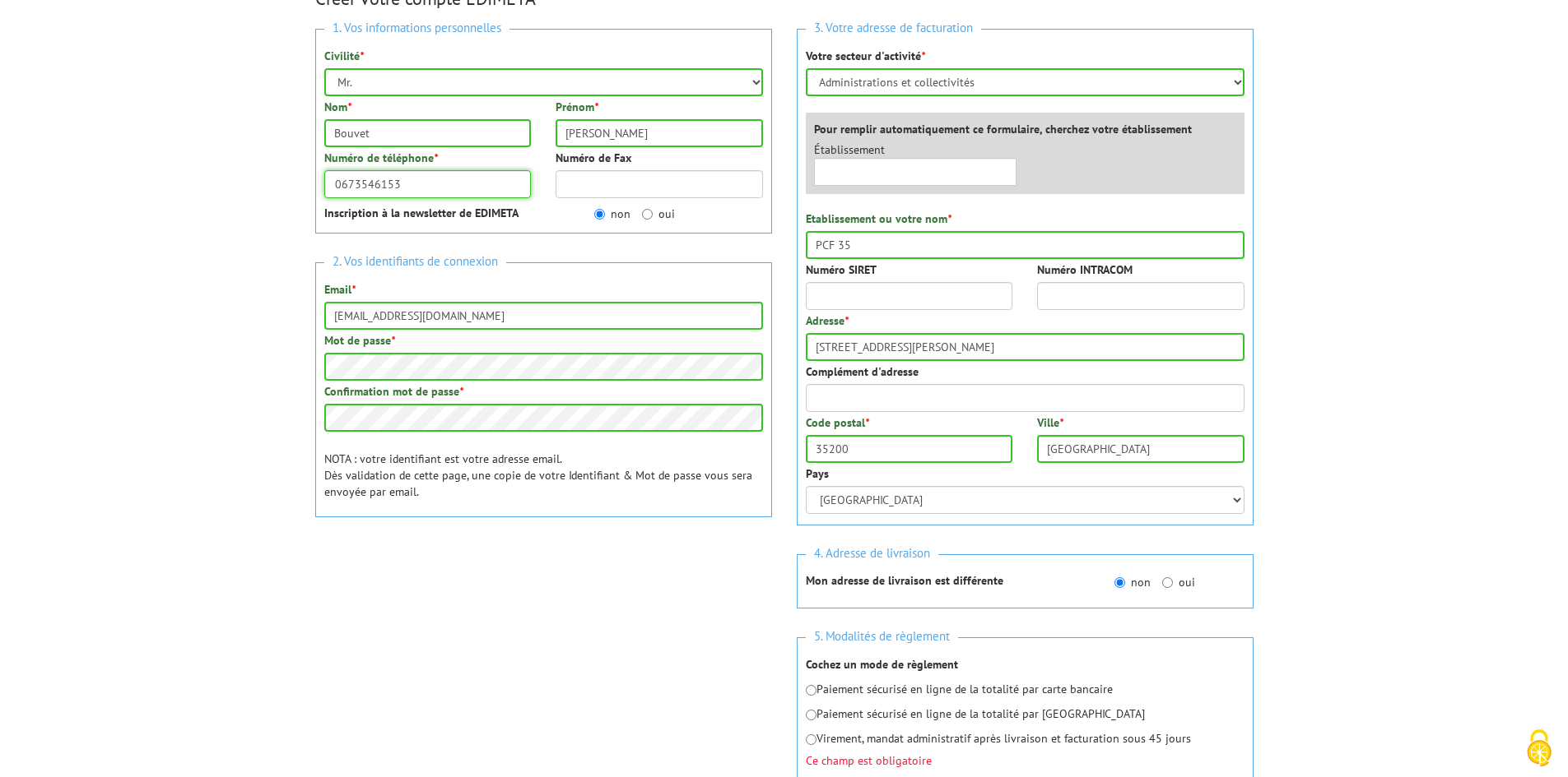
click at [419, 182] on input "0673546153" at bounding box center [427, 184] width 207 height 28
click at [181, 248] on body "Nos équipes sont à votre service du lundi au vendredi de 8h30 à 12h30 et de 13h…" at bounding box center [784, 564] width 1568 height 1551
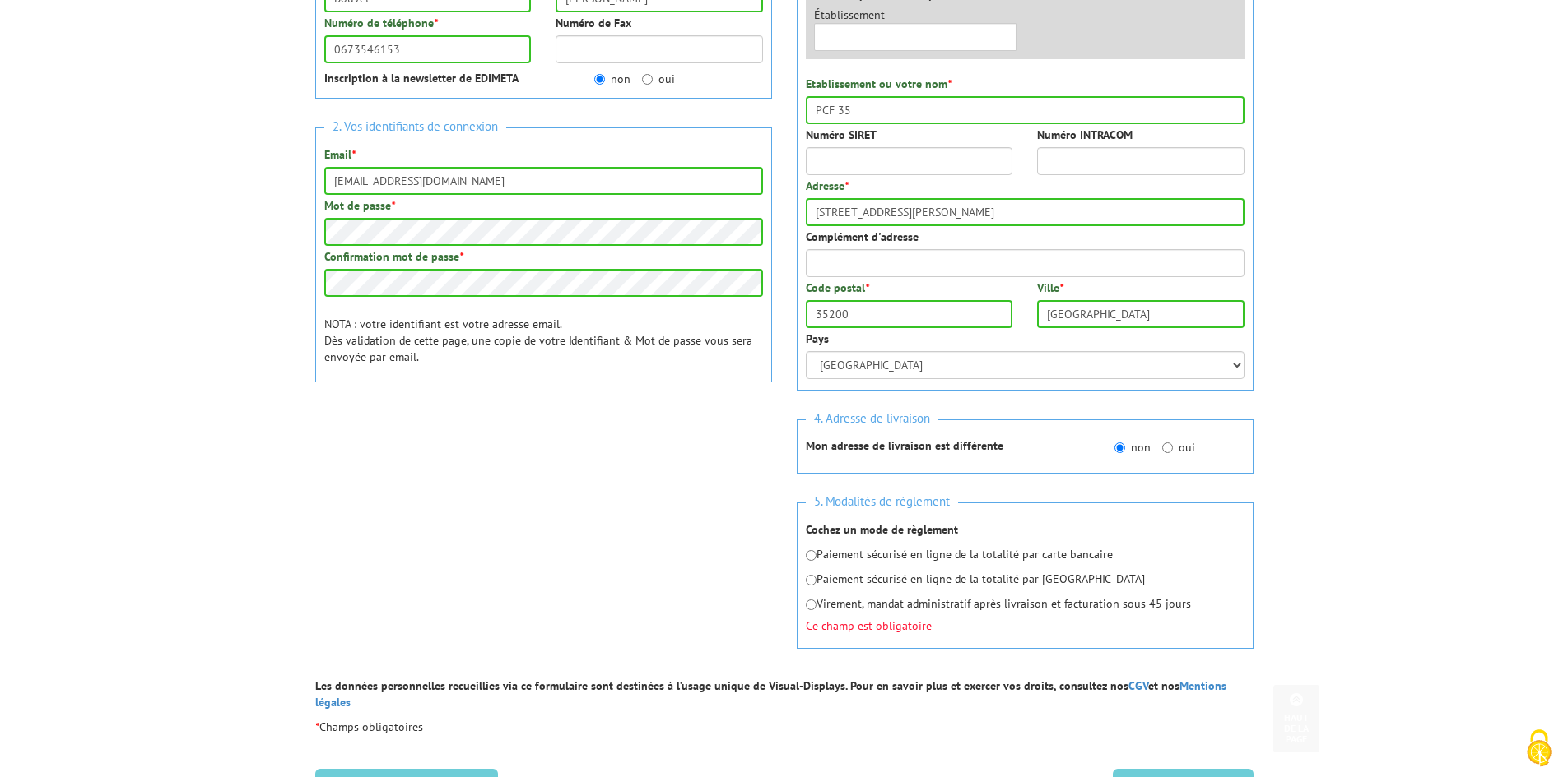
scroll to position [459, 0]
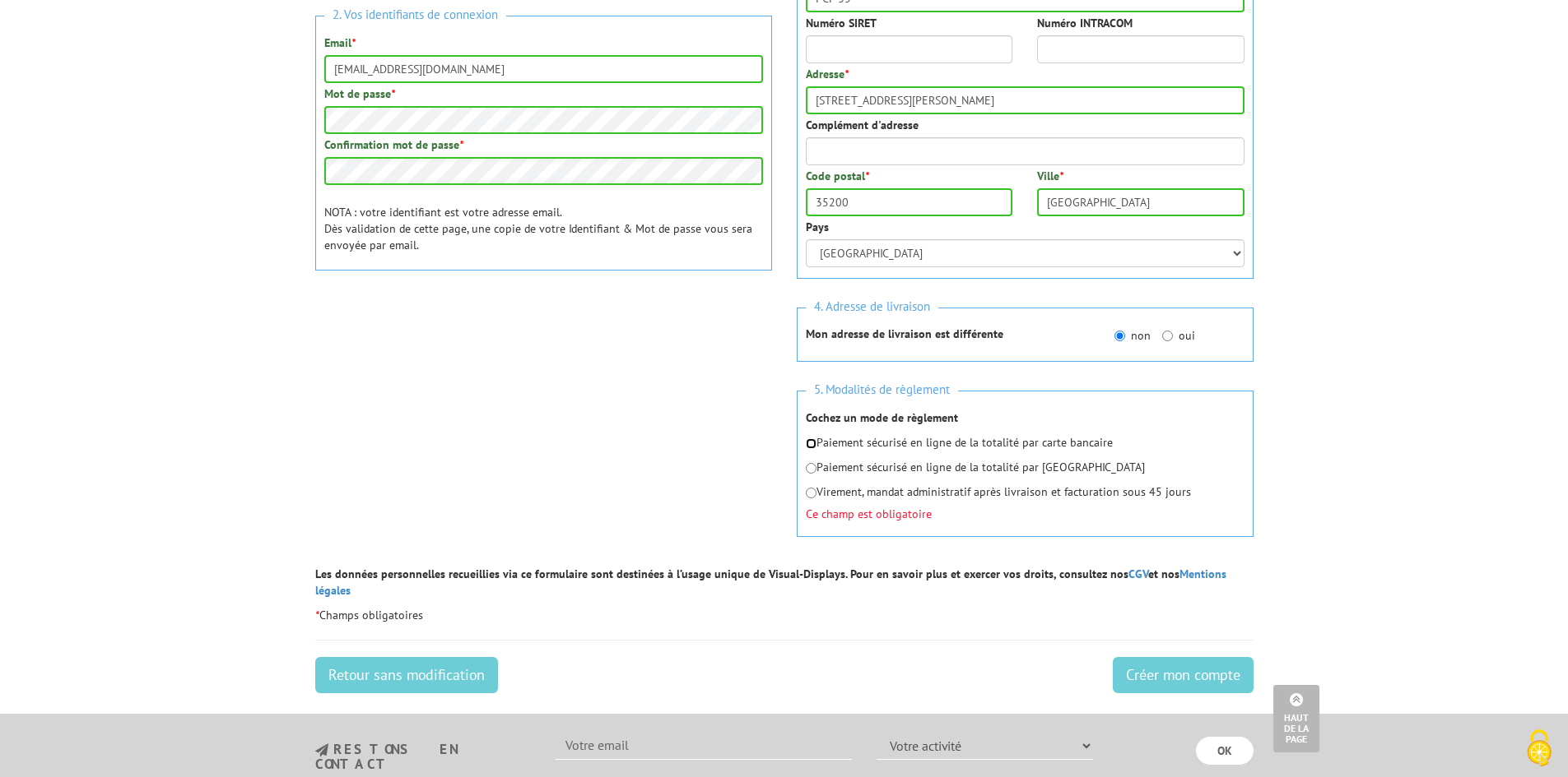
click at [811, 442] on input "radio" at bounding box center [811, 443] width 11 height 11
radio input "true"
click at [1182, 658] on input "Créer mon compte" at bounding box center [1183, 675] width 141 height 37
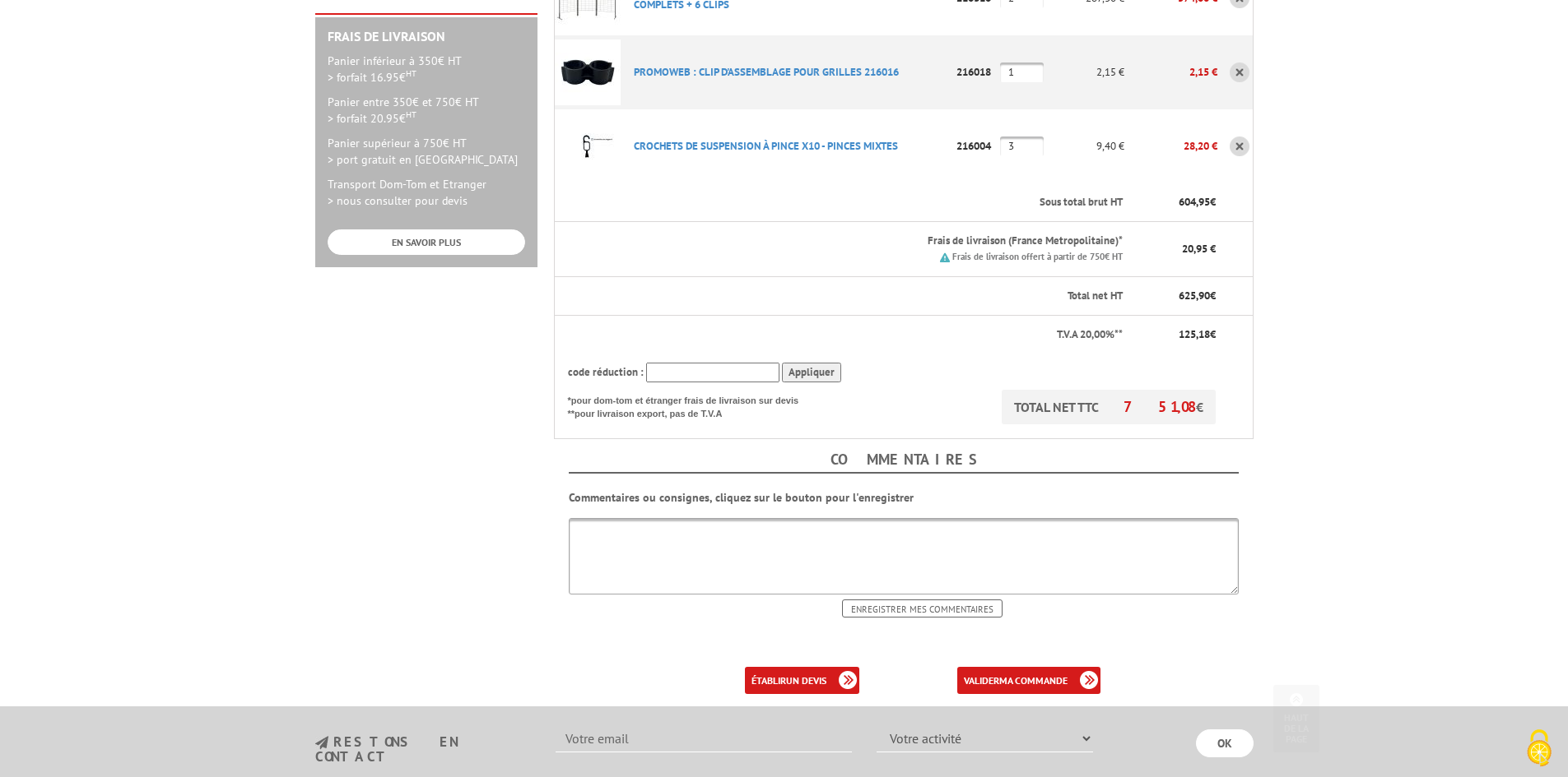
scroll to position [493, 0]
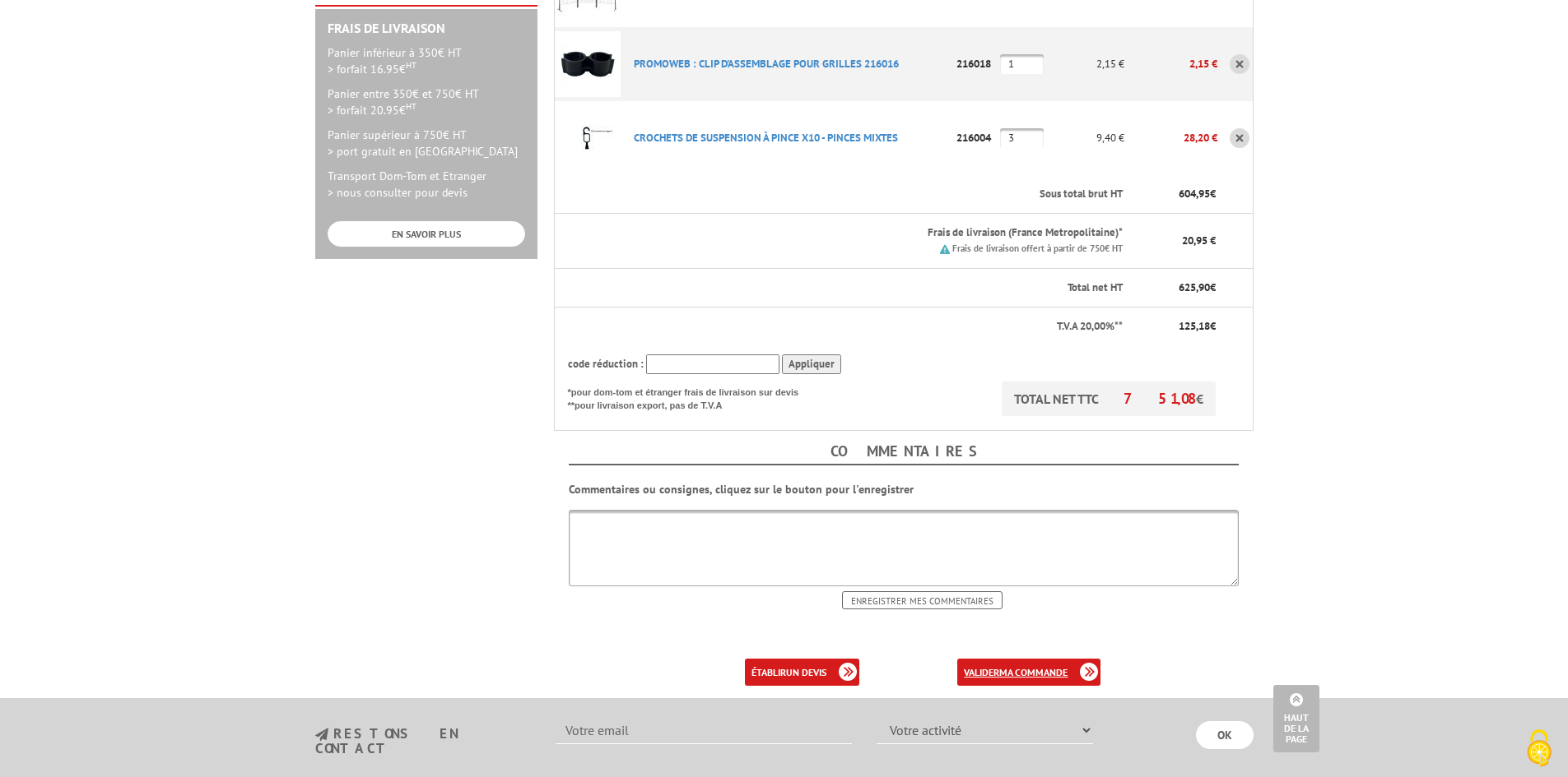
click at [1058, 666] on b "ma commande" at bounding box center [1033, 673] width 69 height 12
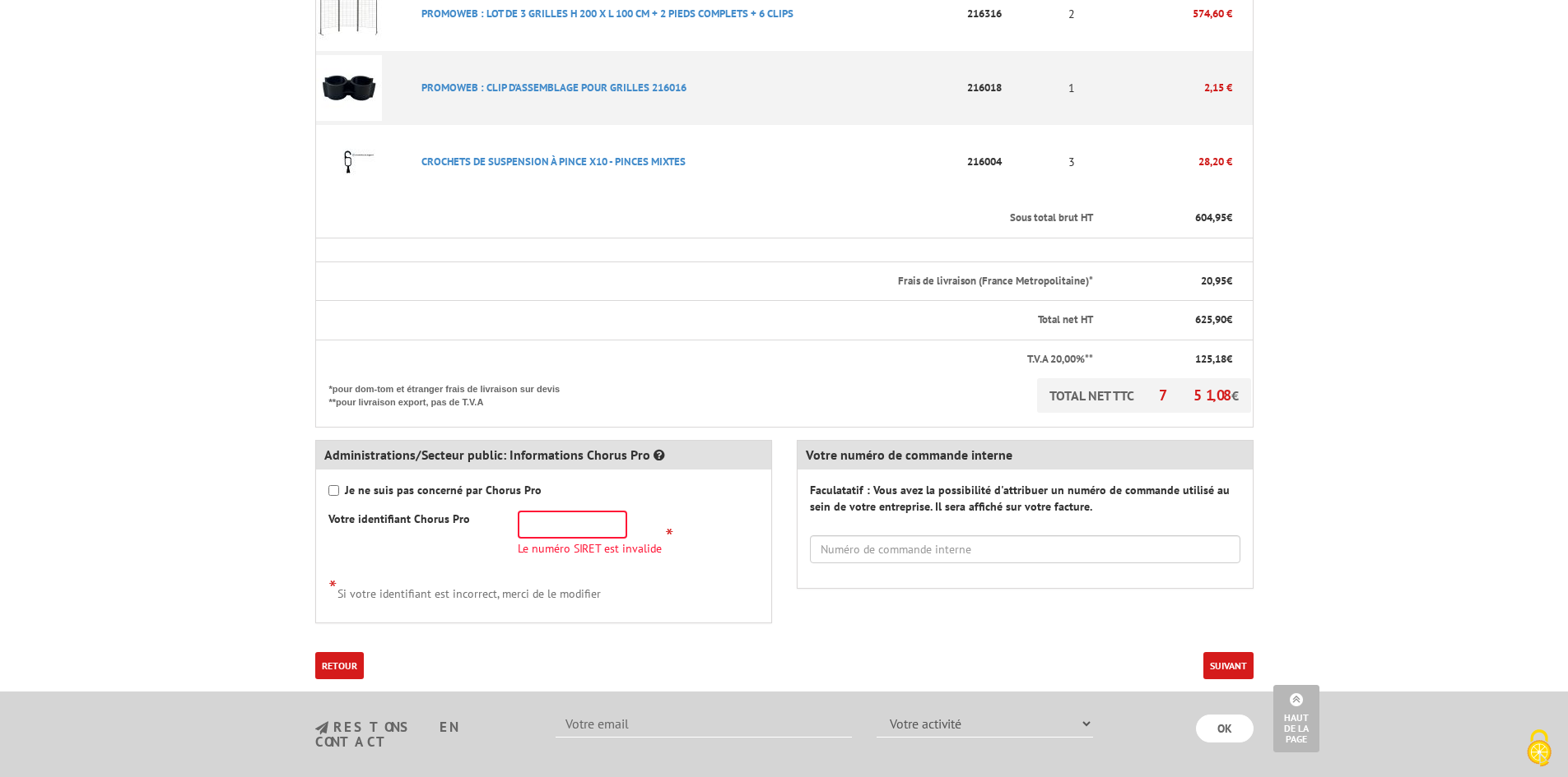
scroll to position [575, 0]
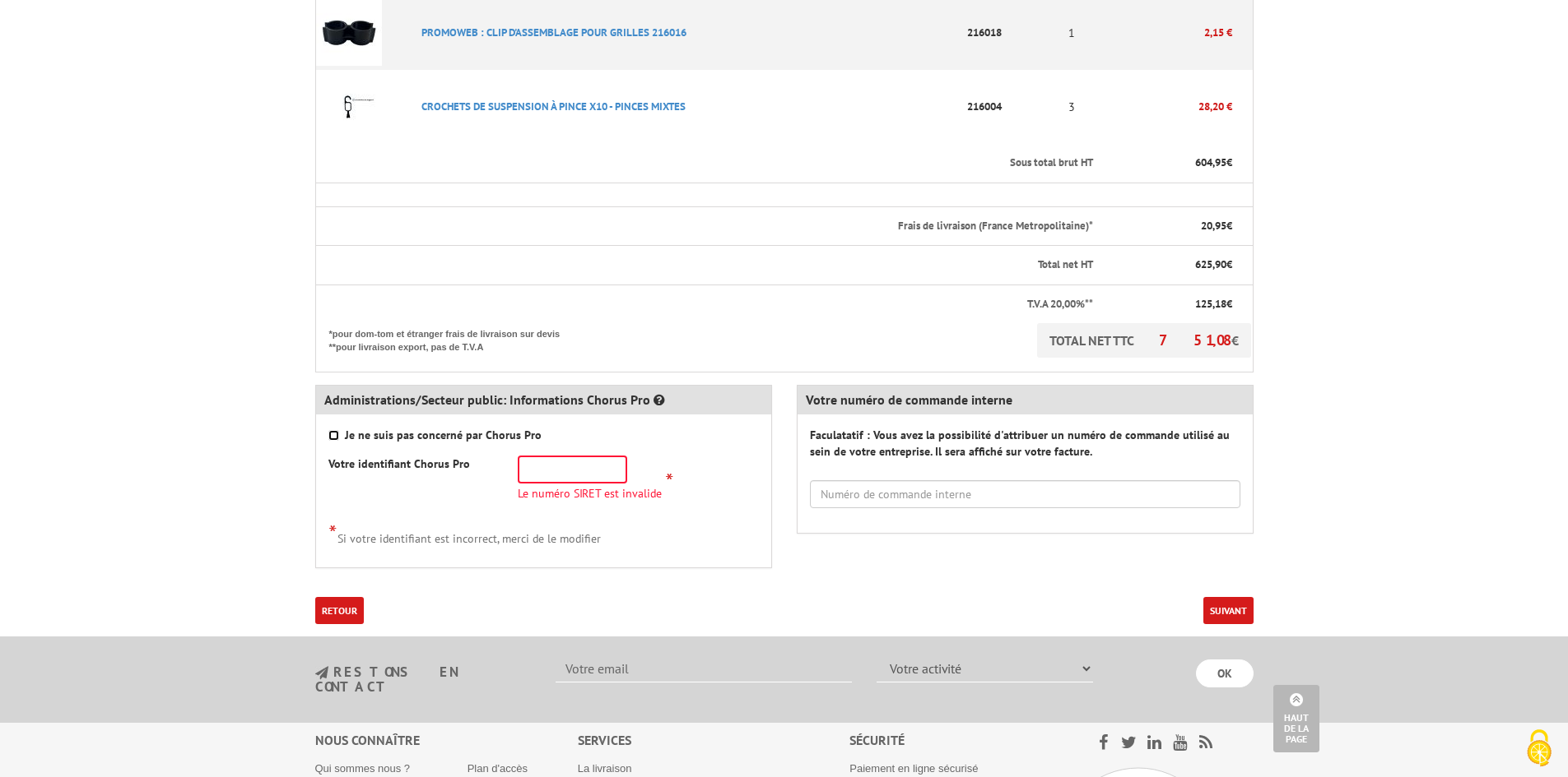
click at [336, 430] on input "Je ne suis pas concerné par Chorus Pro" at bounding box center [334, 435] width 11 height 11
checkbox input "true"
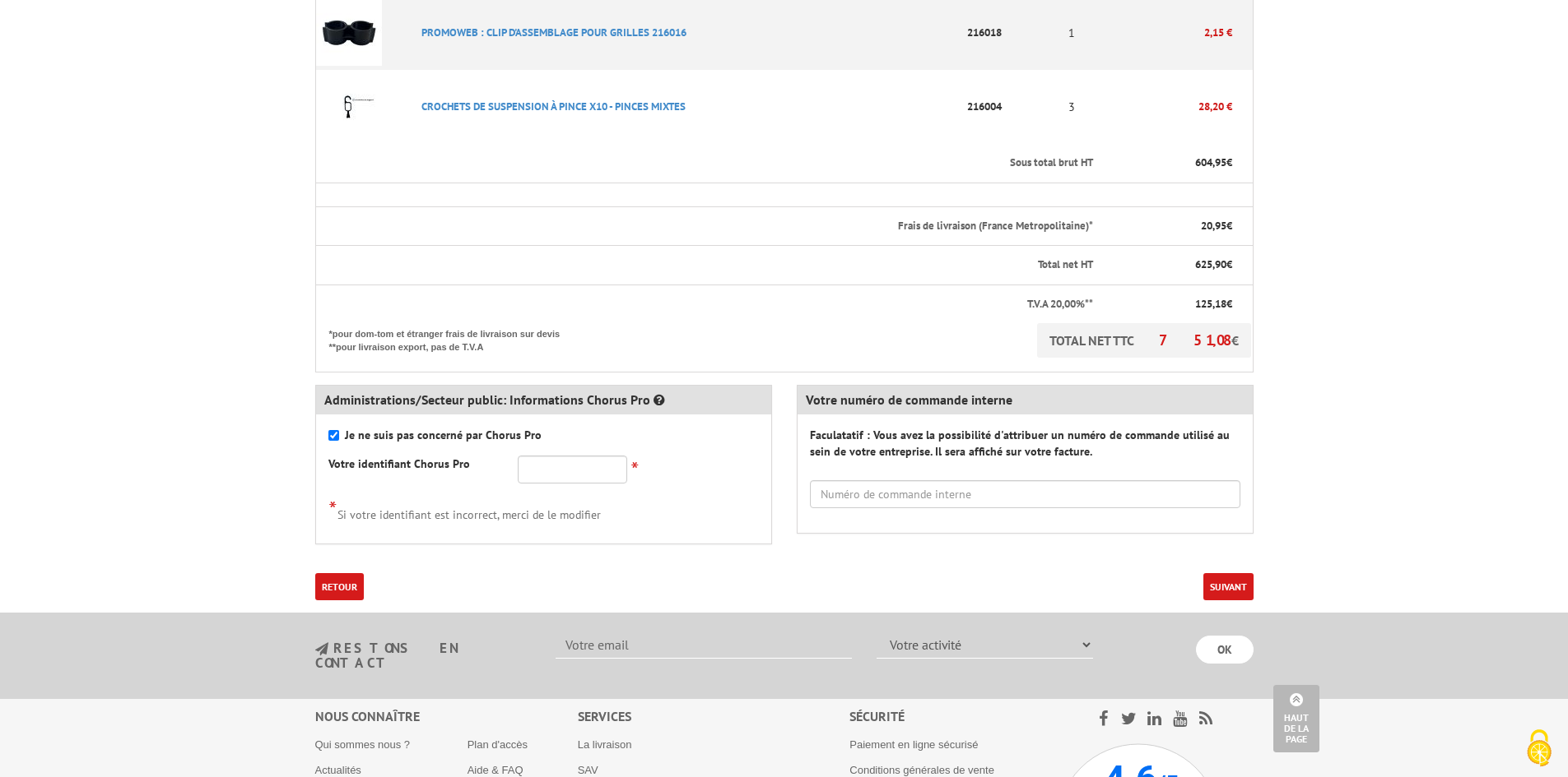
click at [1226, 574] on button "Suivant" at bounding box center [1228, 587] width 50 height 27
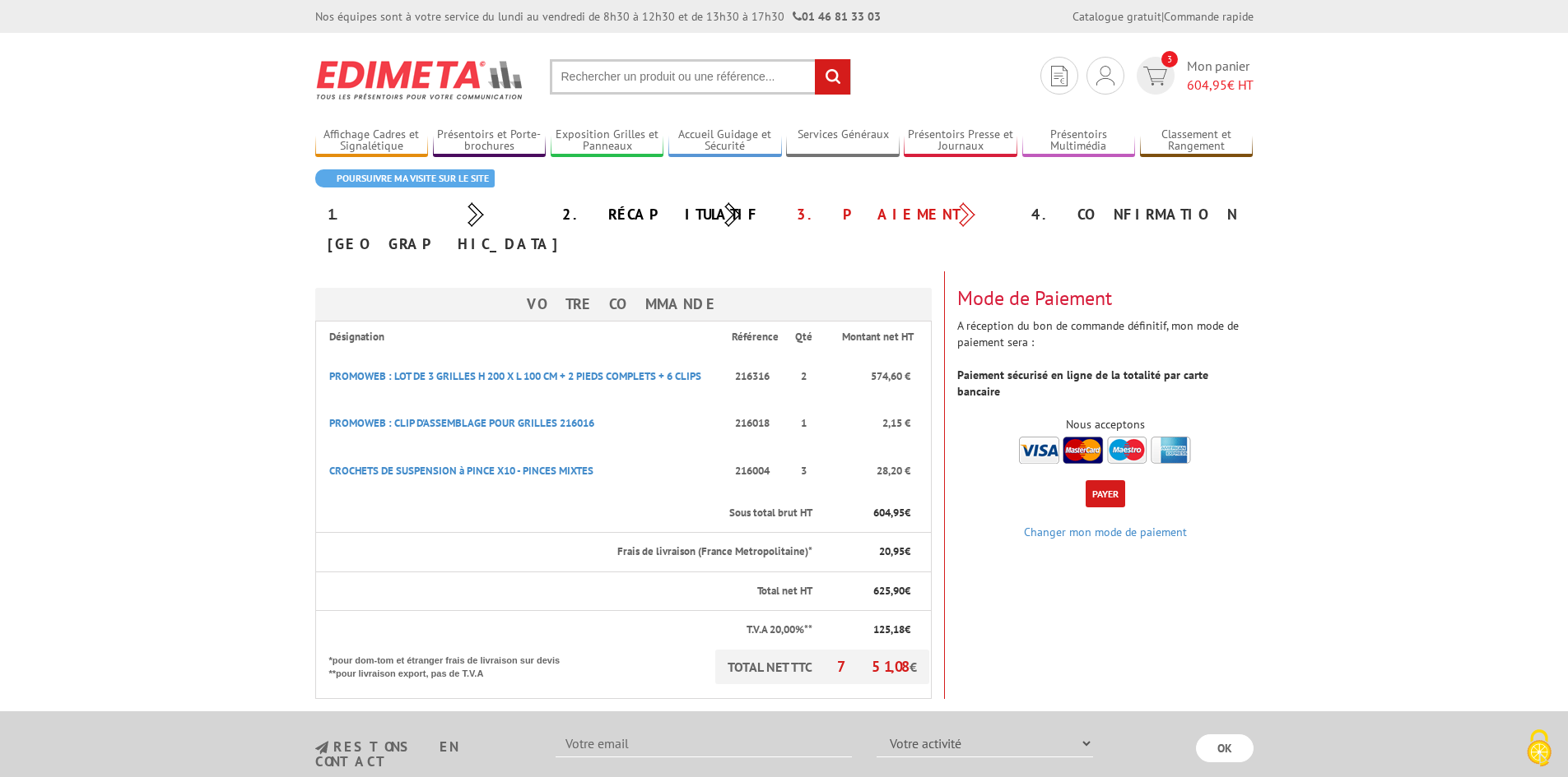
click at [1044, 437] on img at bounding box center [1105, 450] width 172 height 27
click at [1108, 480] on button "Payer" at bounding box center [1105, 493] width 39 height 27
